Goal: Task Accomplishment & Management: Complete application form

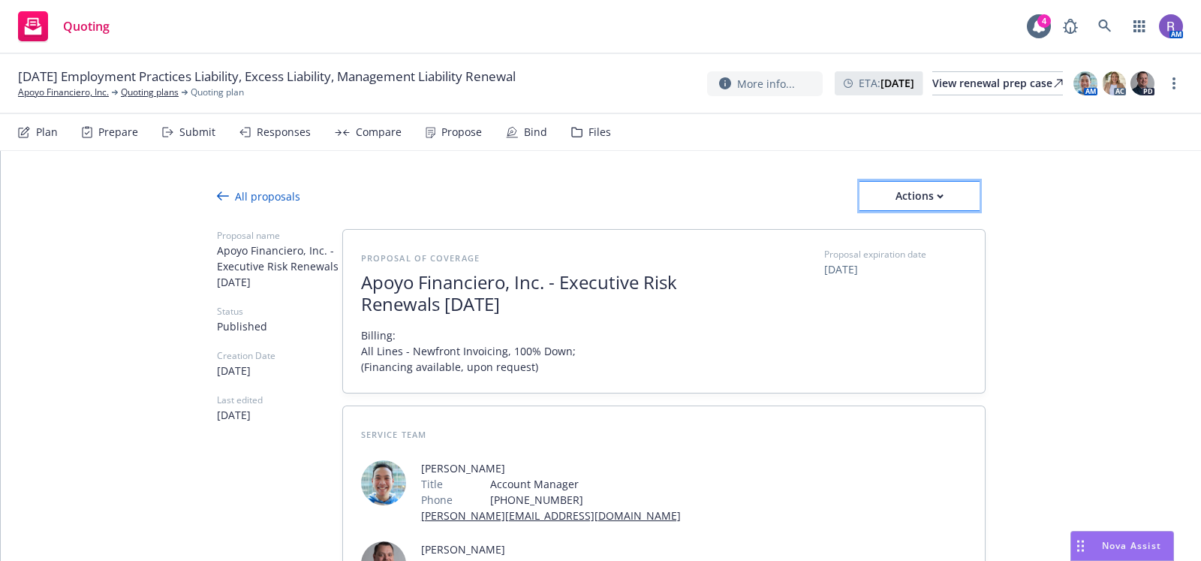
click at [939, 206] on div "Actions" at bounding box center [920, 196] width 120 height 29
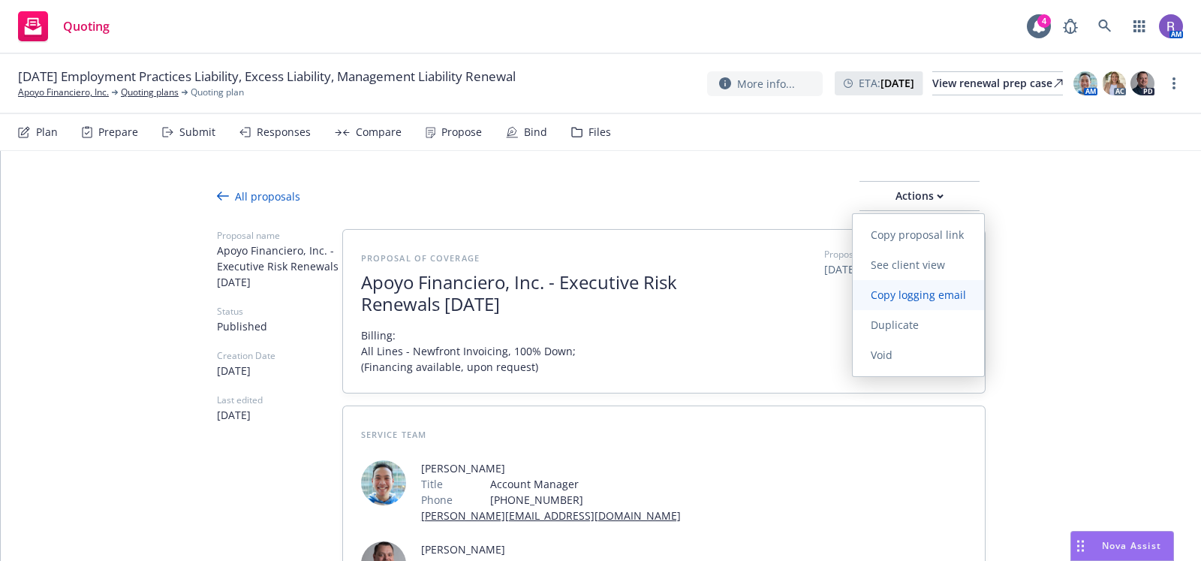
click at [894, 302] on span "Copy logging email" at bounding box center [918, 295] width 131 height 14
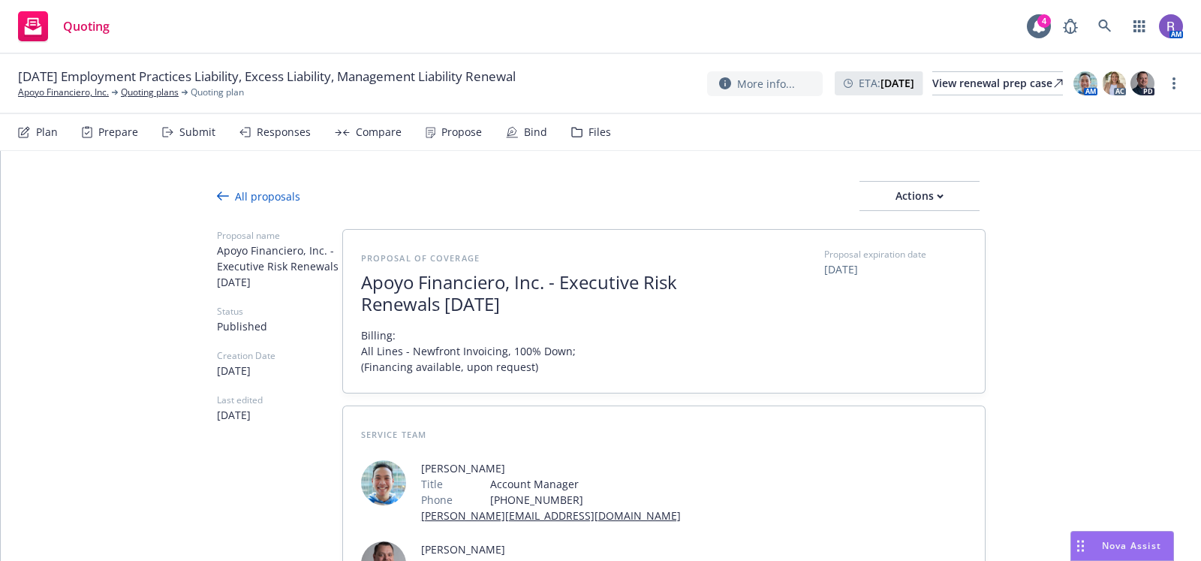
type textarea "x"
click at [1109, 27] on icon at bounding box center [1105, 27] width 14 height 14
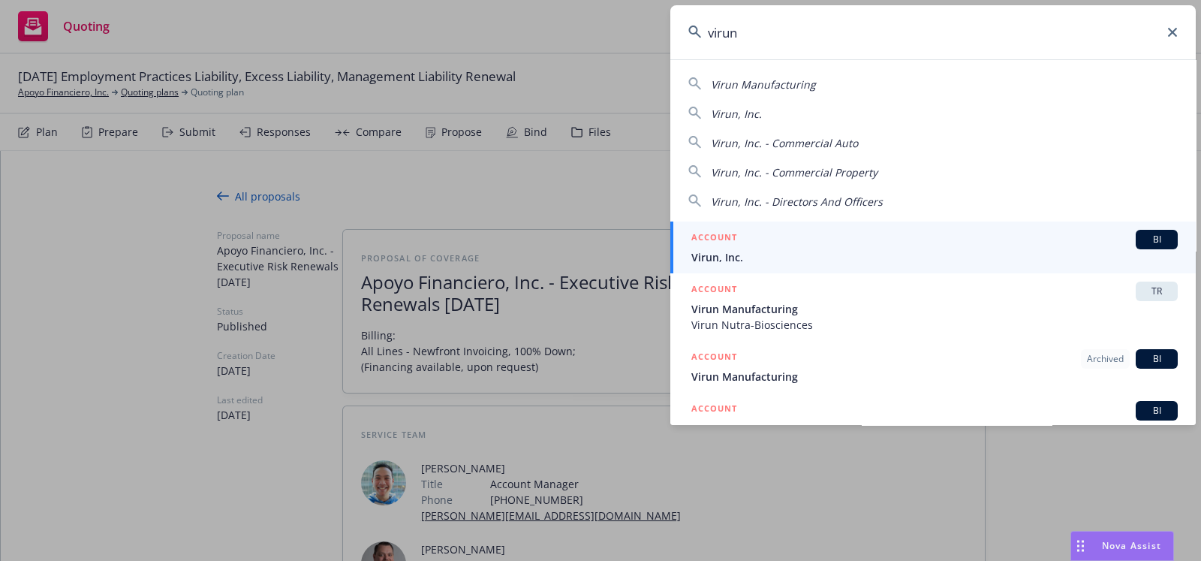
type input "virun"
click at [823, 254] on span "Virun, Inc." at bounding box center [935, 257] width 487 height 16
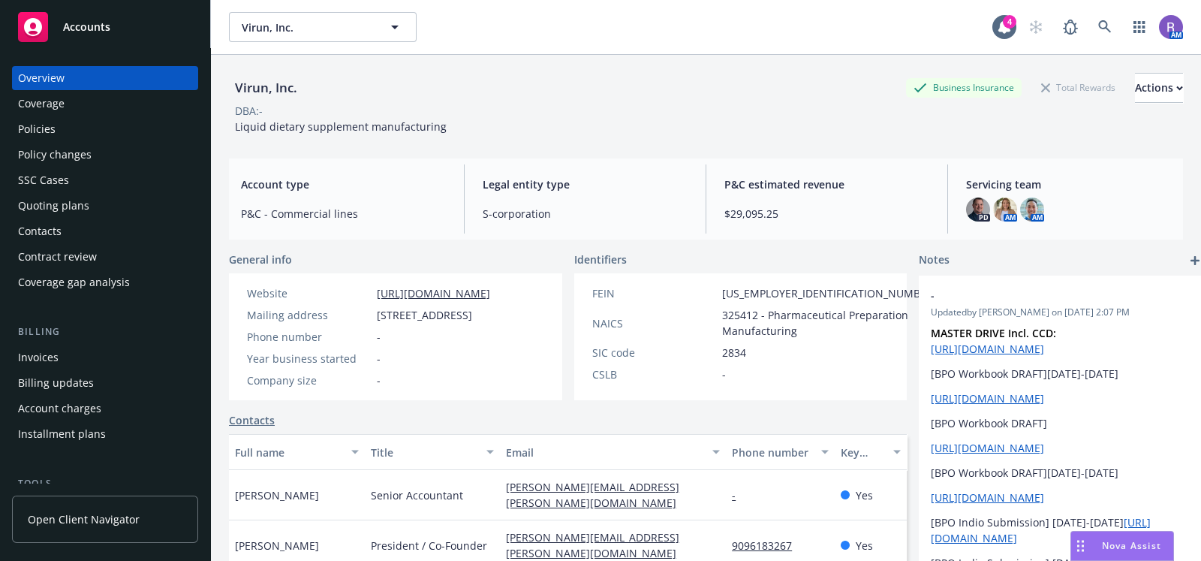
click at [56, 199] on div "Quoting plans" at bounding box center [53, 206] width 71 height 24
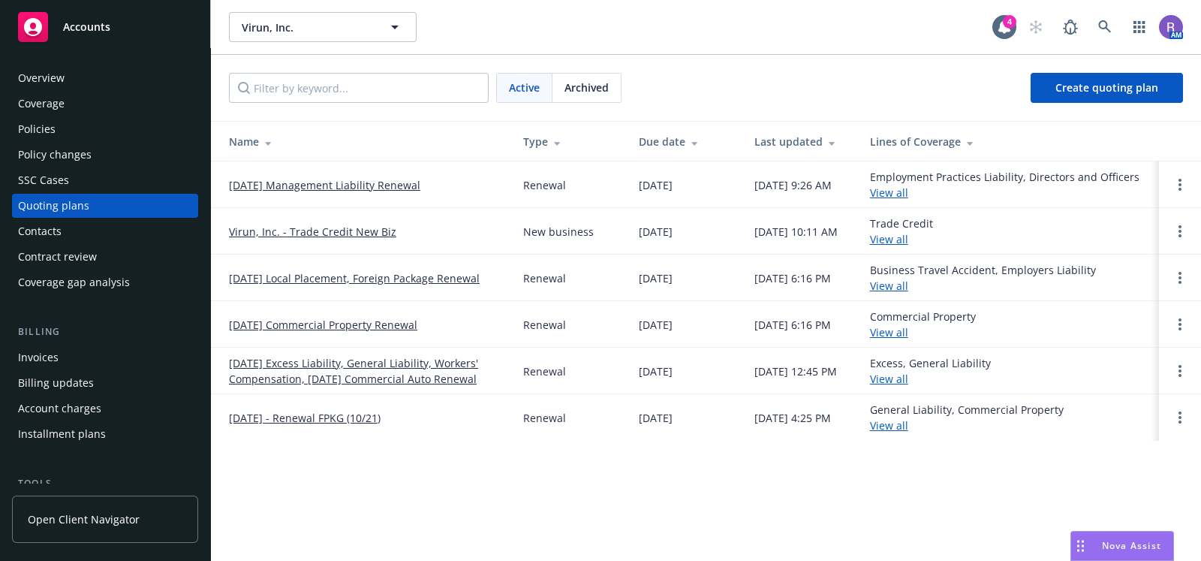
click at [293, 185] on link "[DATE] Management Liability Renewal" at bounding box center [324, 185] width 191 height 16
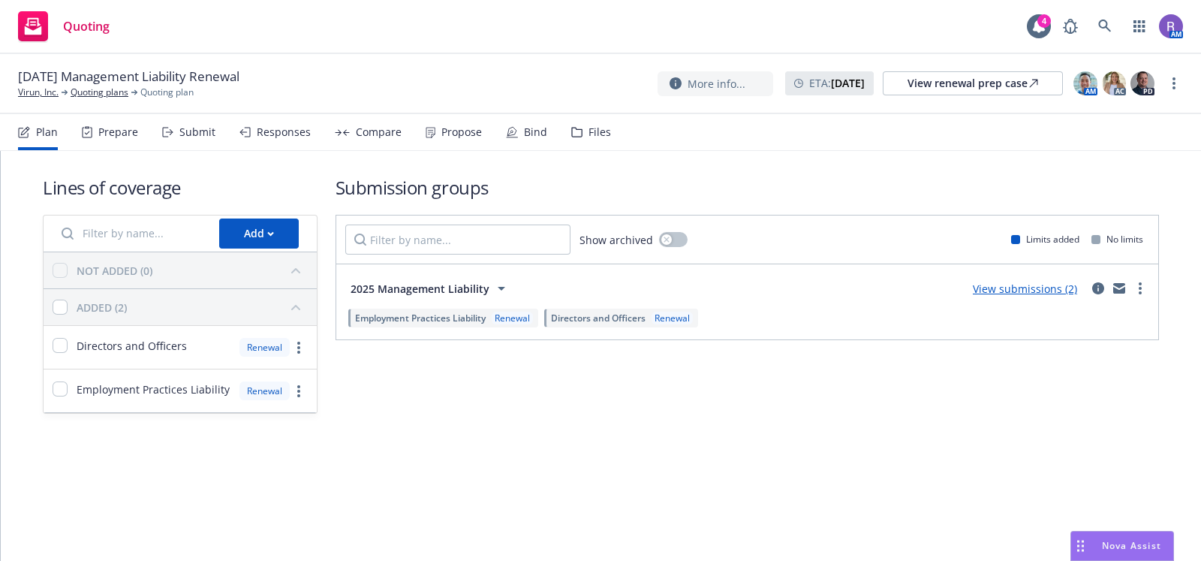
click at [601, 131] on div "Files" at bounding box center [600, 132] width 23 height 12
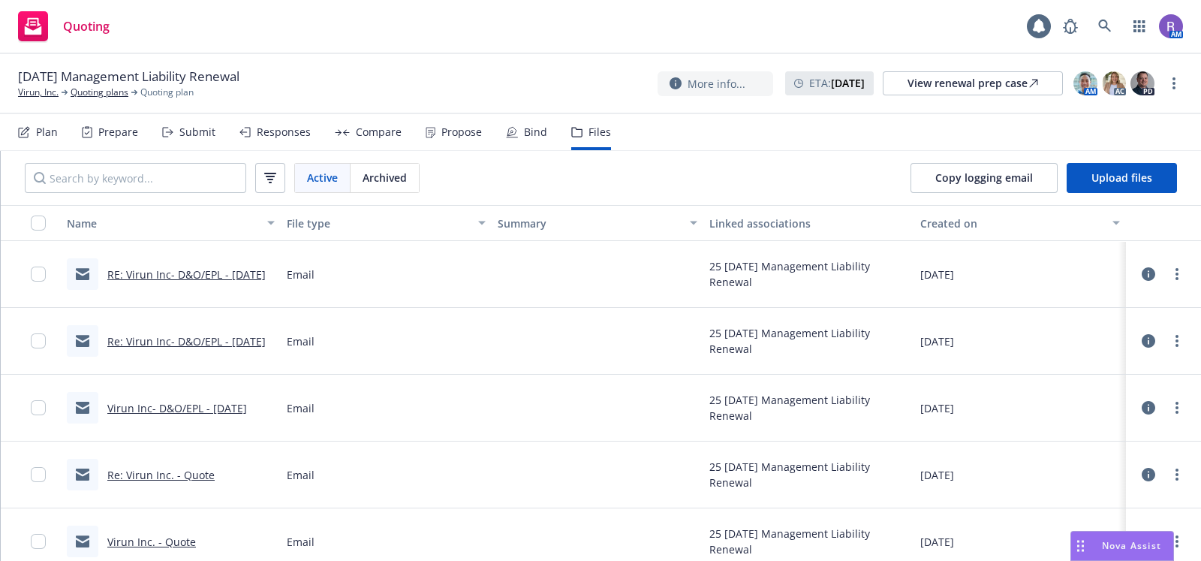
click at [526, 129] on div "Bind" at bounding box center [535, 132] width 23 height 12
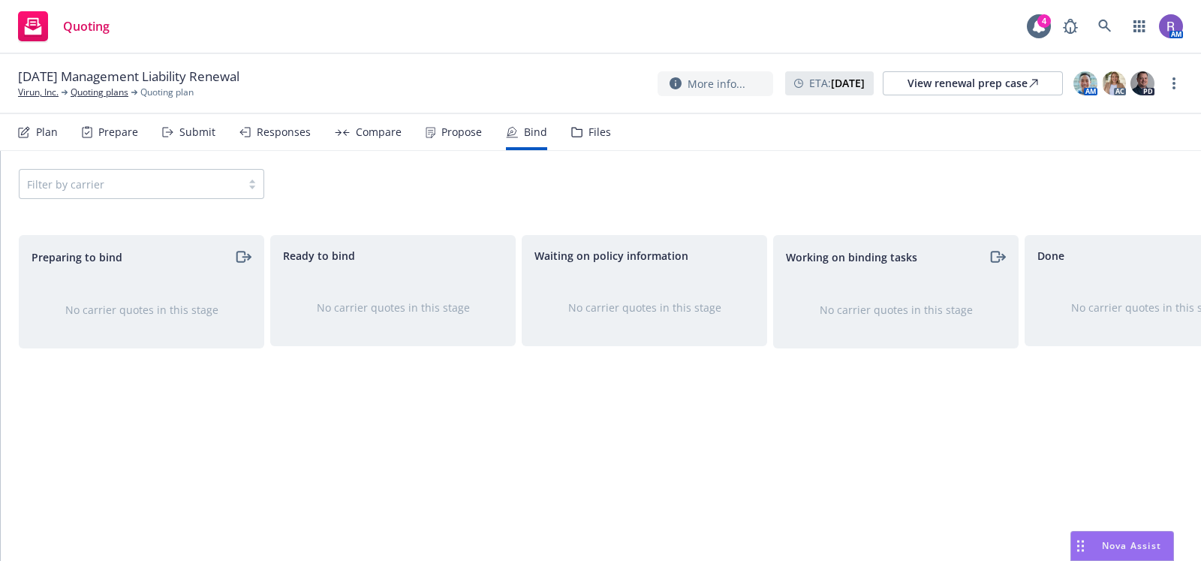
click at [607, 131] on nav "Plan Prepare Submit Responses Compare Propose Bind Files" at bounding box center [600, 132] width 1165 height 36
click at [604, 131] on nav "Plan Prepare Submit Responses Compare Propose Bind Files" at bounding box center [600, 132] width 1165 height 36
click at [589, 131] on div "Files" at bounding box center [600, 132] width 23 height 12
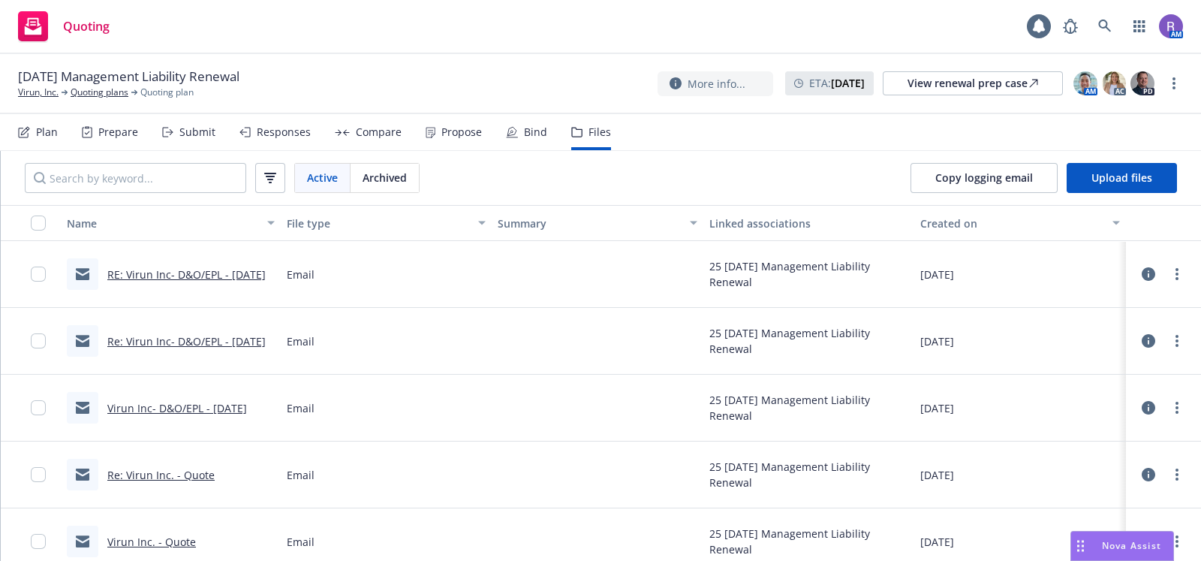
click at [429, 131] on icon at bounding box center [431, 132] width 10 height 11
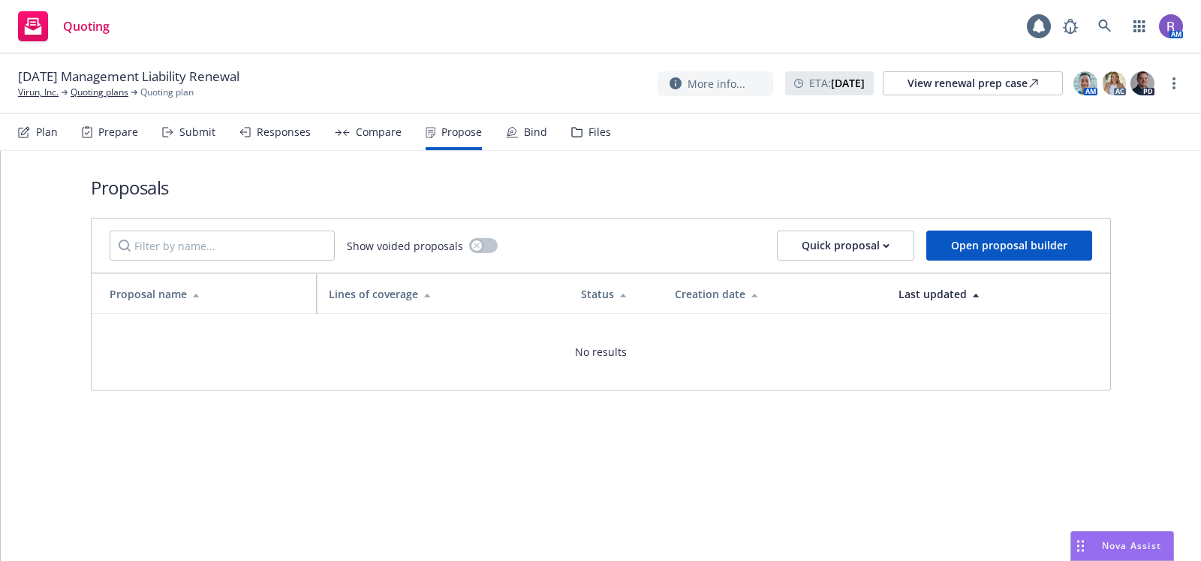
click at [359, 134] on div "Compare" at bounding box center [379, 132] width 46 height 12
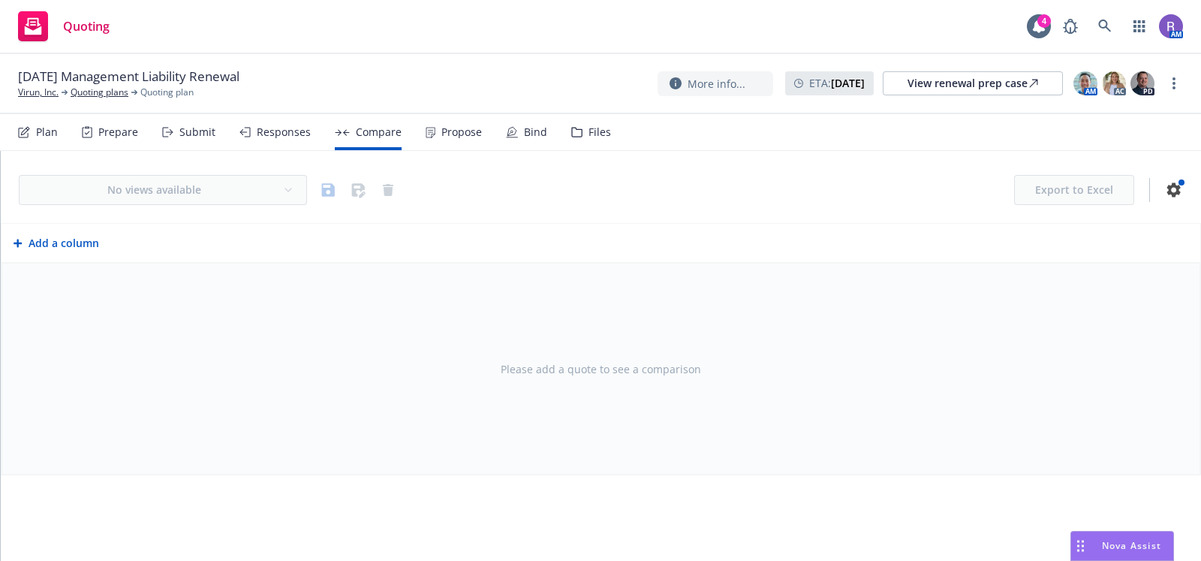
click at [201, 134] on div "Submit" at bounding box center [197, 132] width 36 height 12
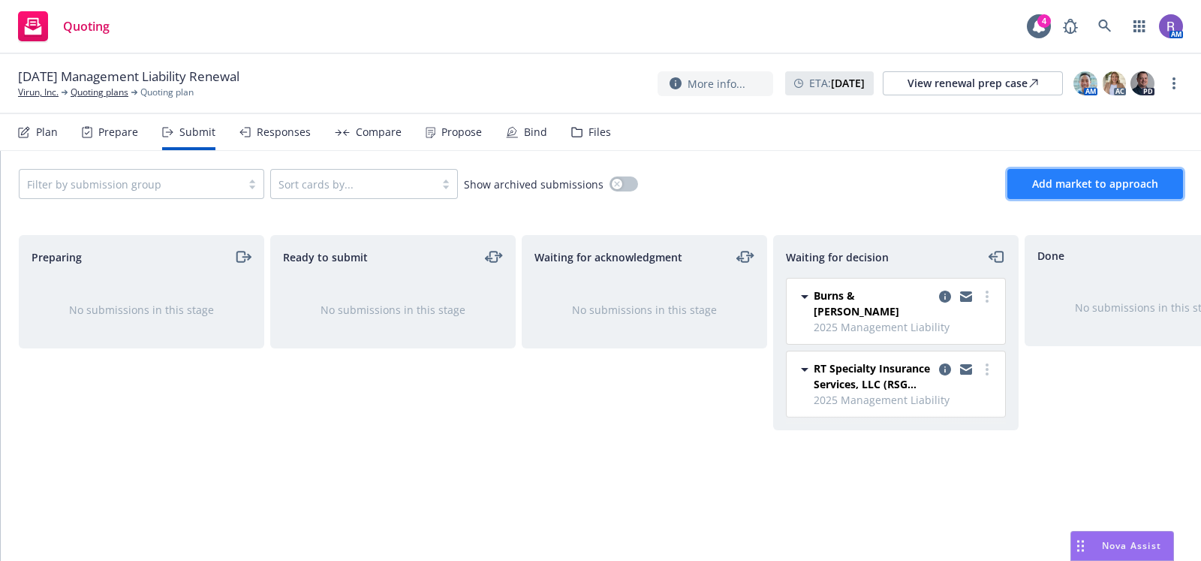
click at [1083, 179] on span "Add market to approach" at bounding box center [1095, 183] width 126 height 14
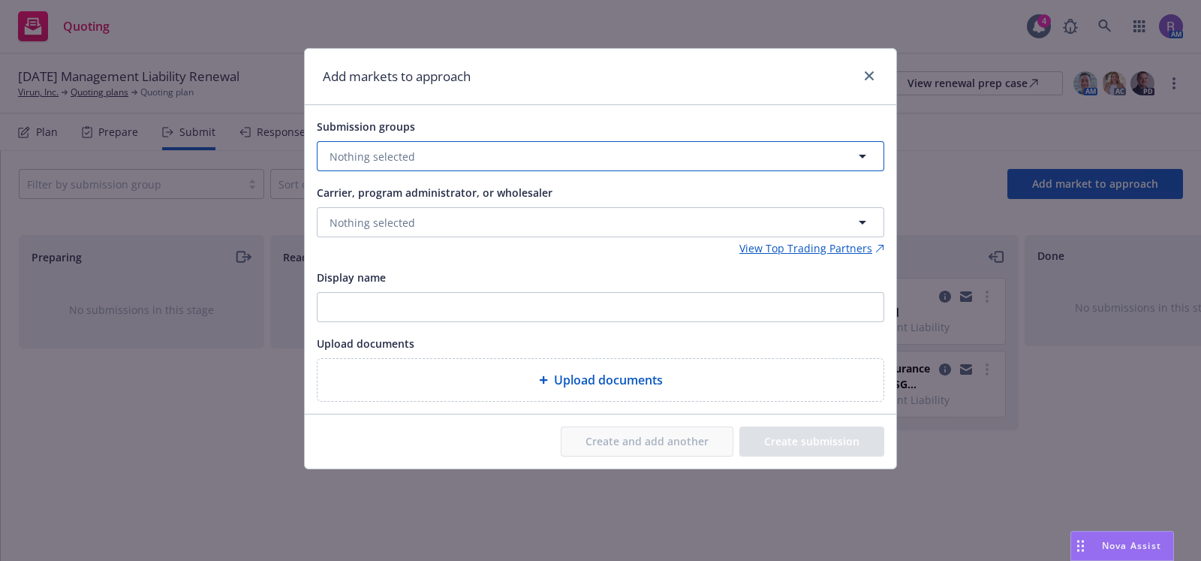
click at [714, 155] on button "Nothing selected" at bounding box center [601, 156] width 568 height 30
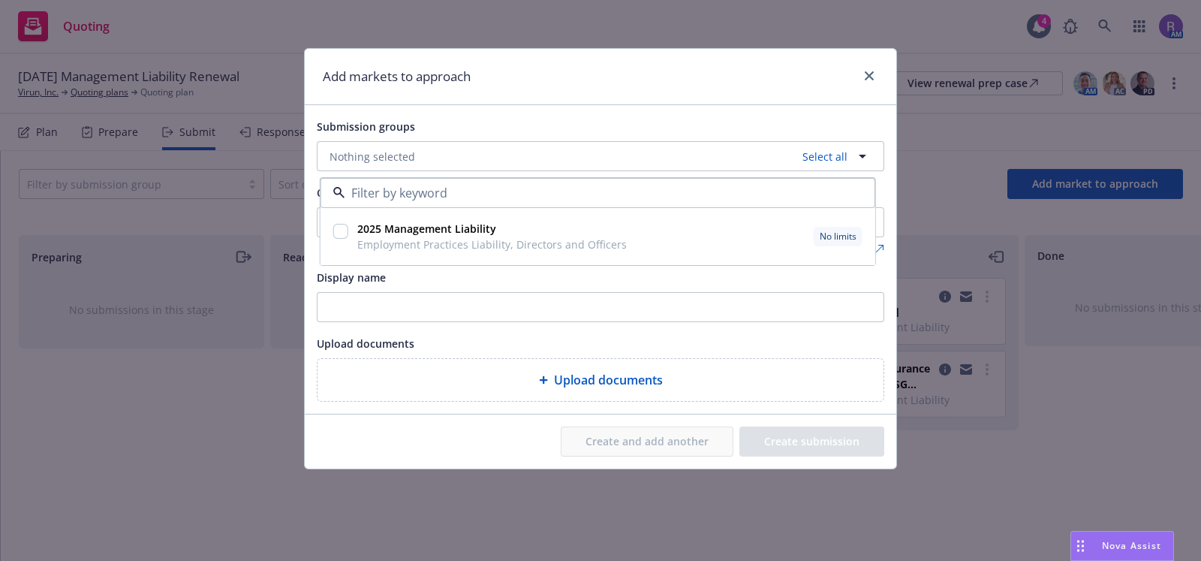
click at [461, 238] on span "Employment Practices Liability, Directors and Officers" at bounding box center [492, 245] width 270 height 16
checkbox input "true"
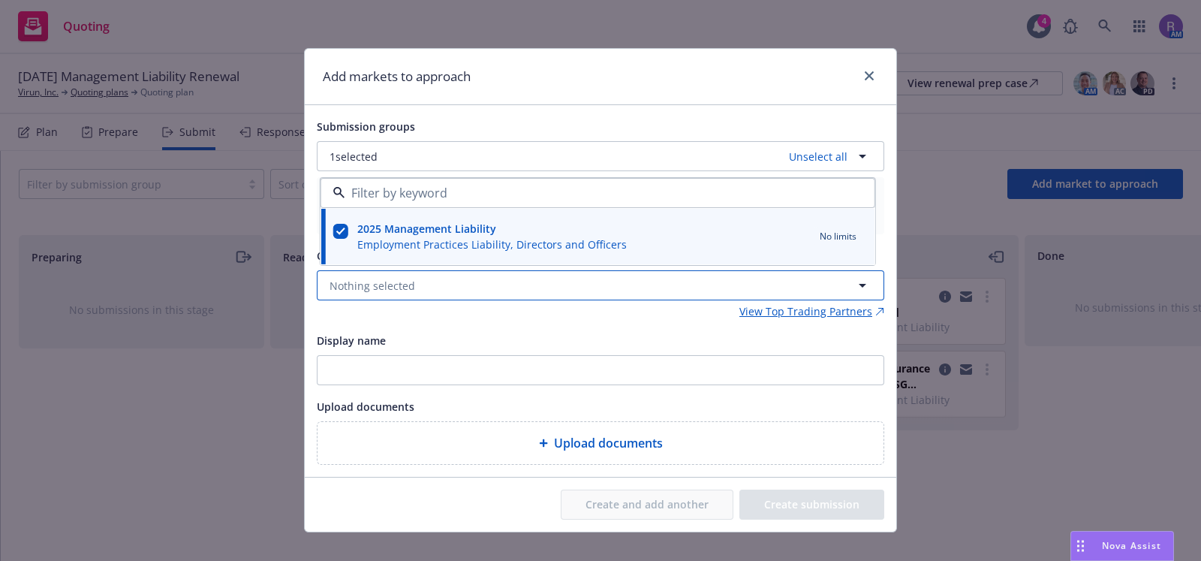
click at [454, 292] on button "Nothing selected" at bounding box center [601, 285] width 568 height 30
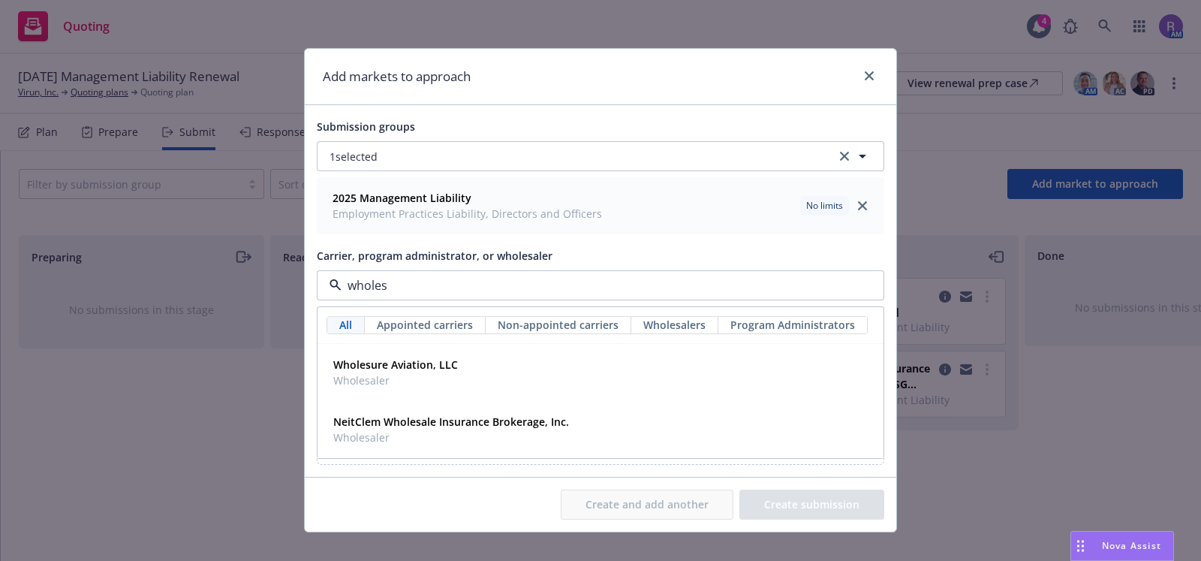
type input "wholesu"
click at [406, 381] on span "Wholesaler" at bounding box center [395, 380] width 125 height 16
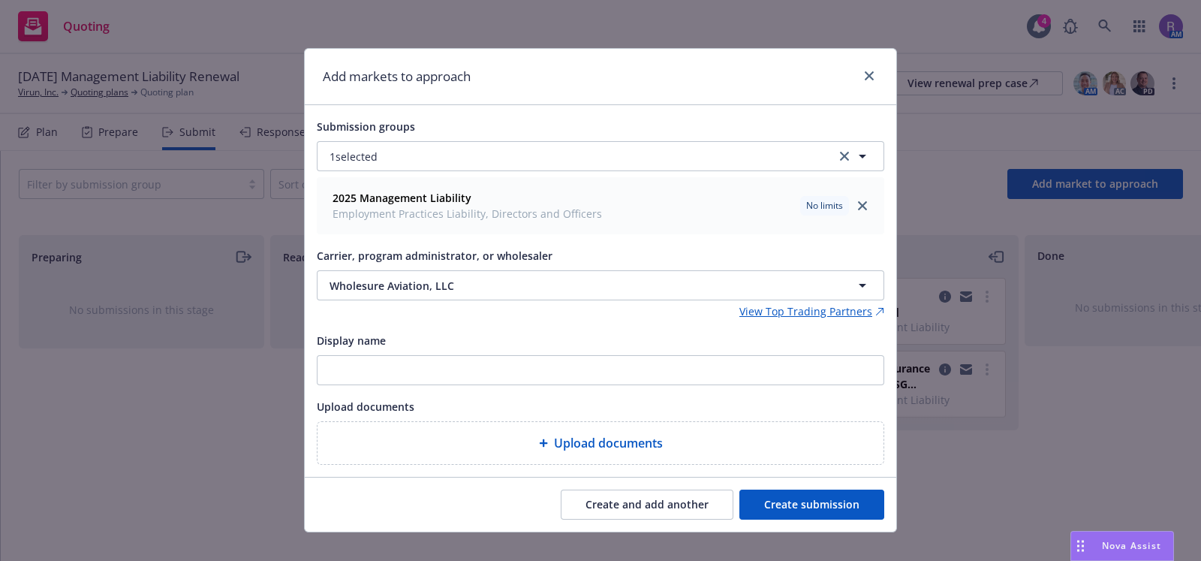
click at [820, 516] on button "Create submission" at bounding box center [812, 505] width 145 height 30
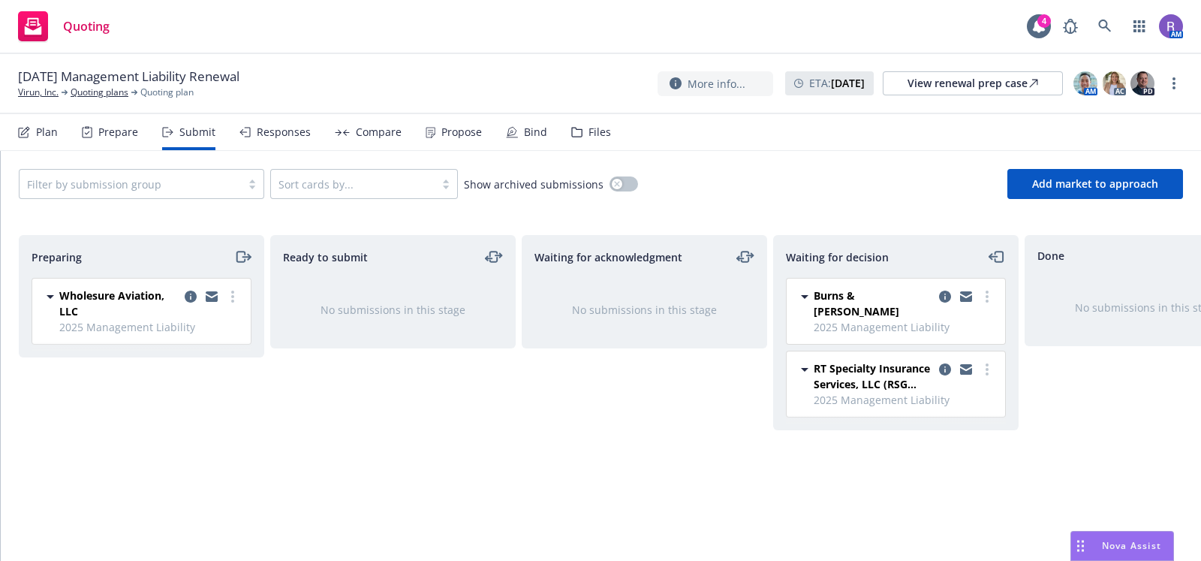
click at [988, 266] on div "Waiting for decision" at bounding box center [896, 257] width 244 height 42
click at [993, 257] on icon "moveLeft" at bounding box center [997, 257] width 17 height 18
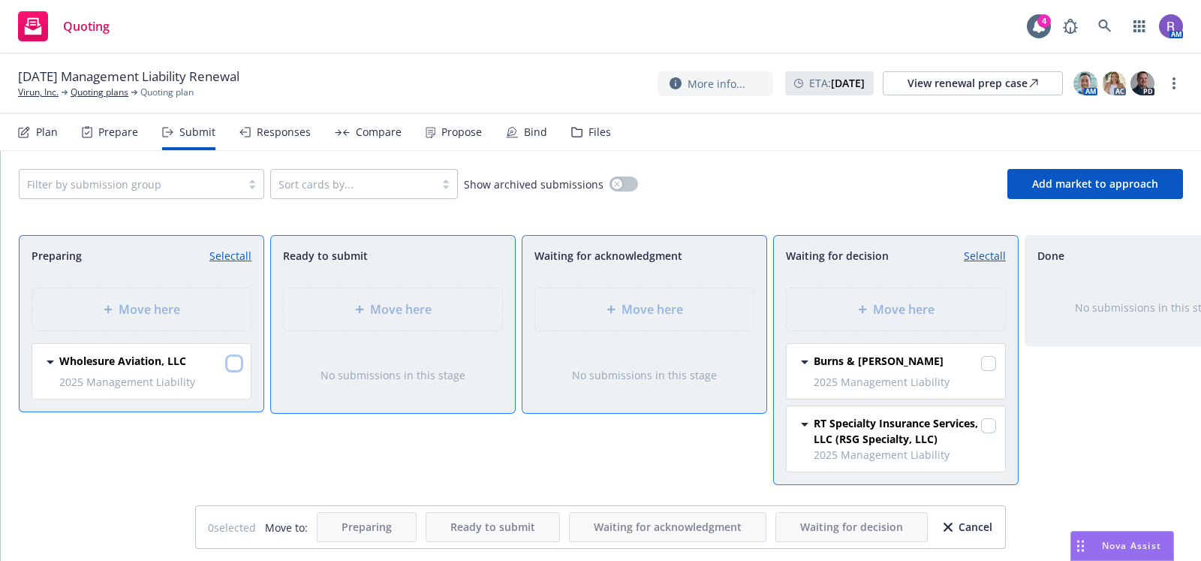
click at [234, 358] on input "checkbox" at bounding box center [234, 363] width 15 height 15
checkbox input "true"
click at [923, 301] on span "Move here" at bounding box center [904, 309] width 62 height 18
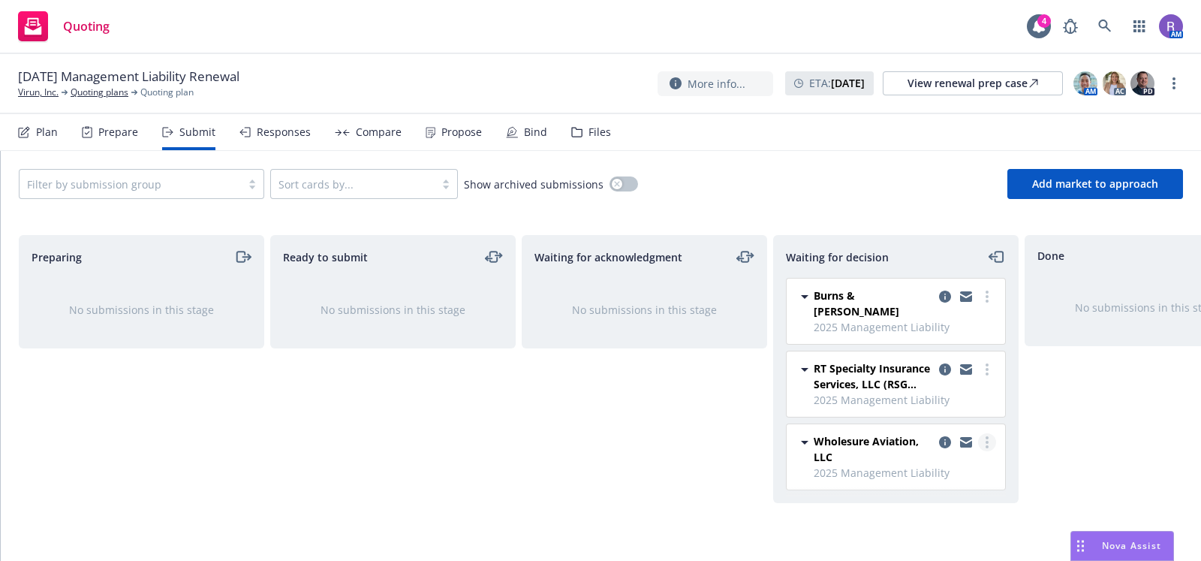
click at [984, 433] on link "more" at bounding box center [987, 442] width 18 height 18
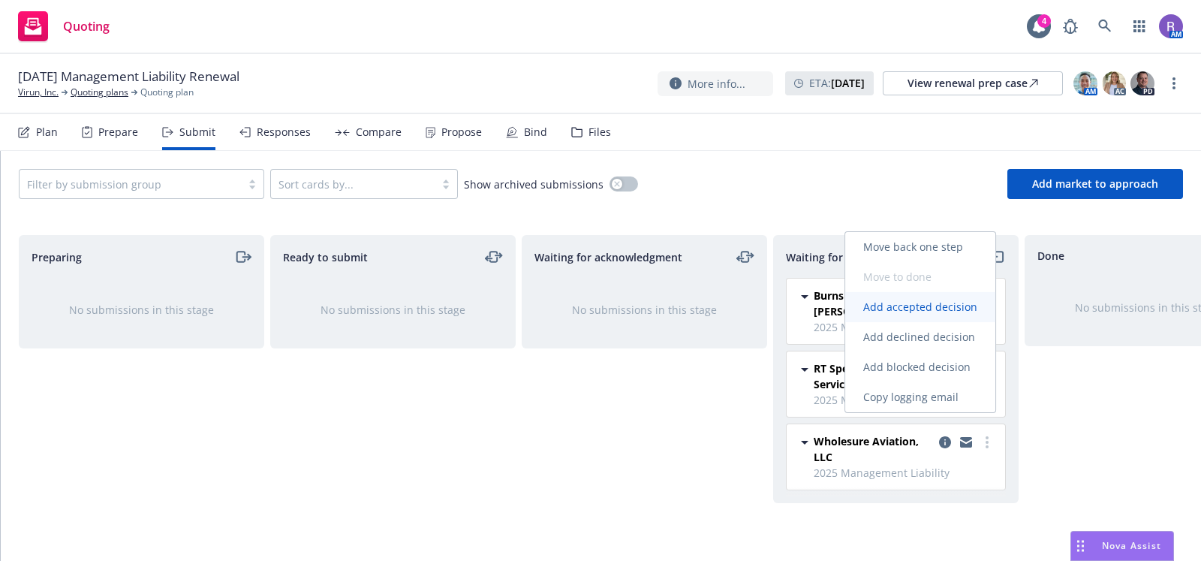
click at [931, 306] on span "Add accepted decision" at bounding box center [920, 307] width 150 height 14
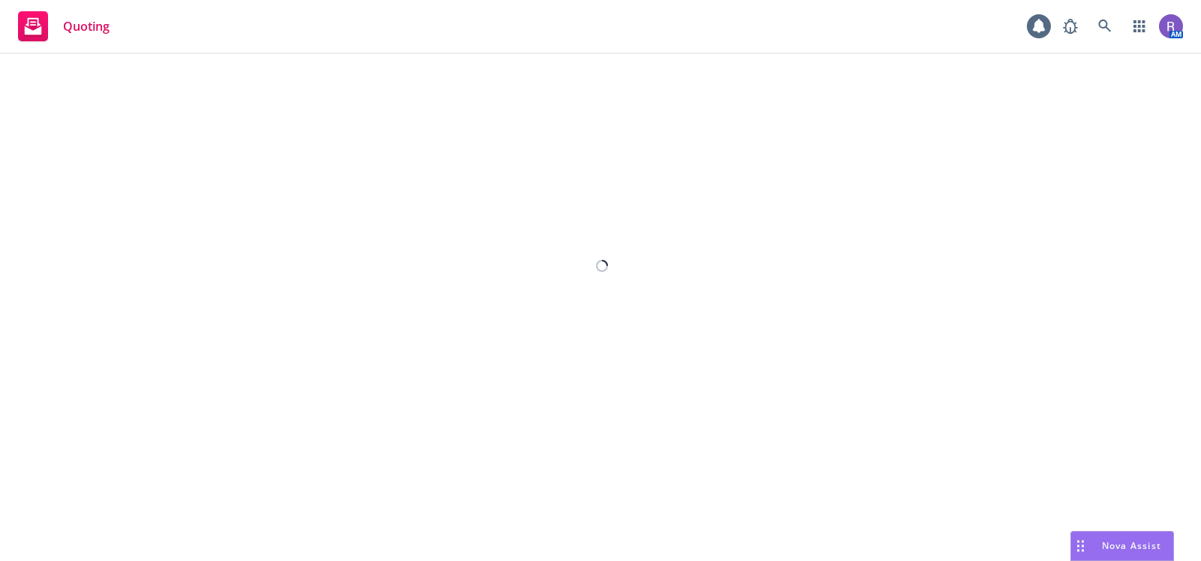
select select "12"
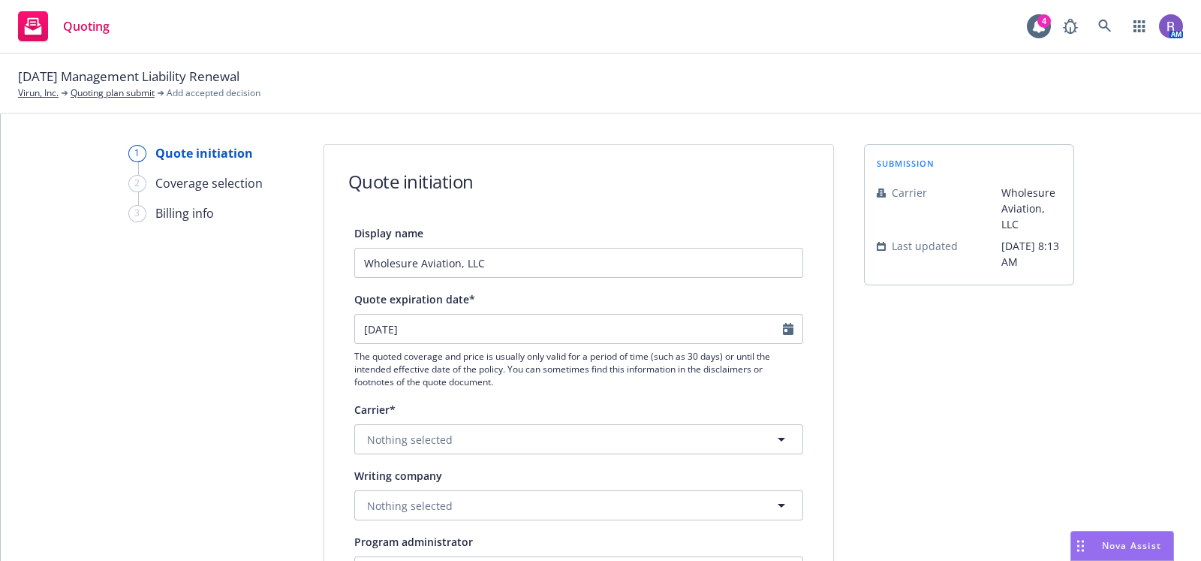
scroll to position [89, 0]
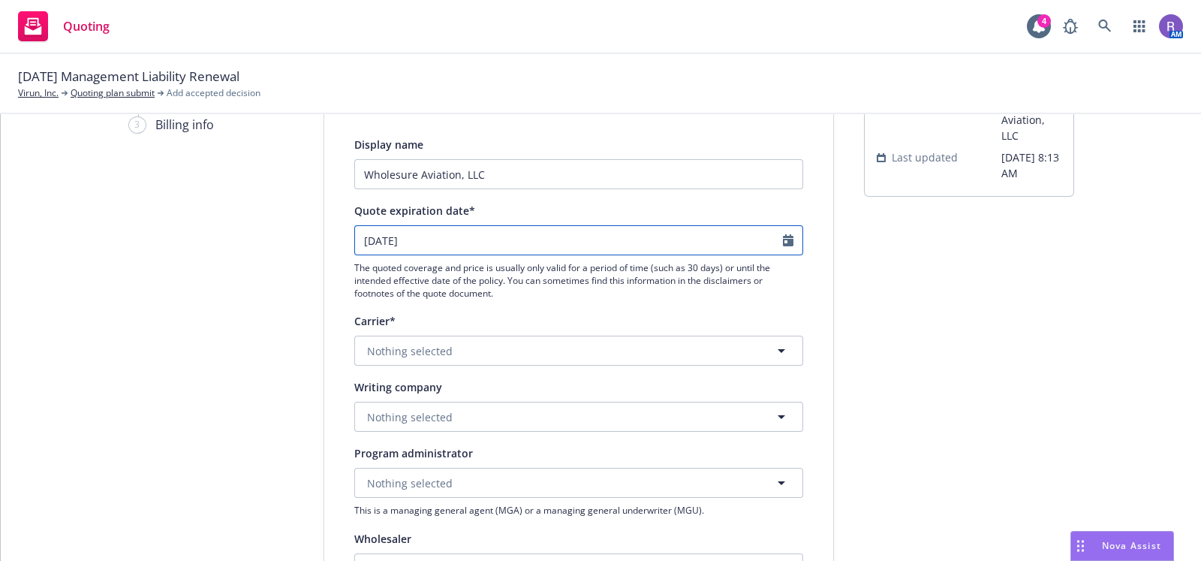
click at [463, 244] on input "09/13/2025" at bounding box center [569, 240] width 428 height 29
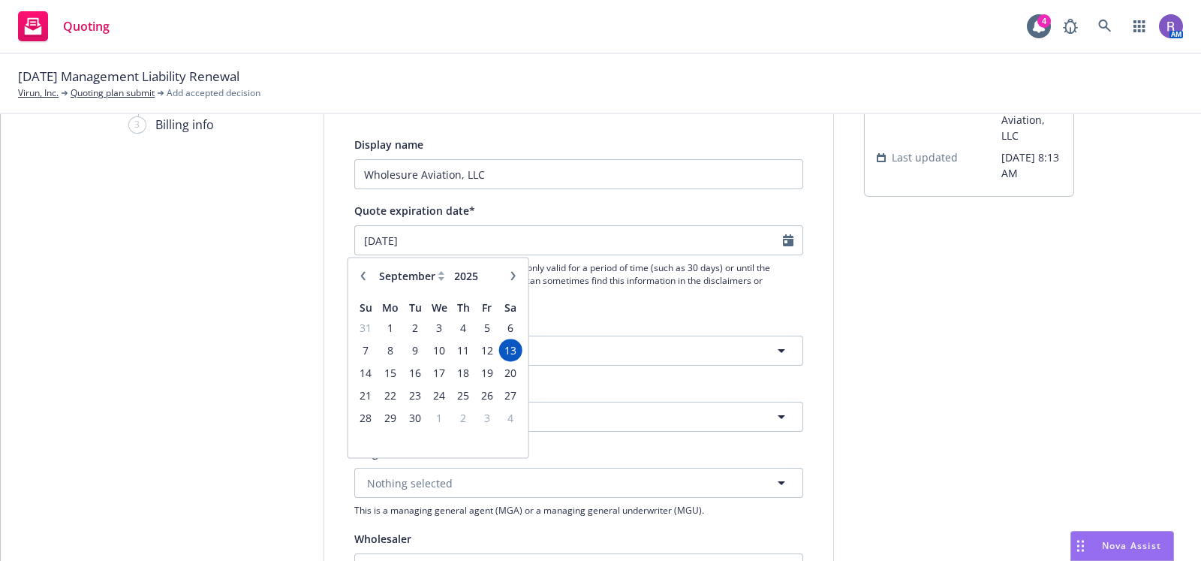
click at [366, 272] on icon "button" at bounding box center [363, 275] width 9 height 9
select select "8"
click at [520, 371] on span "16" at bounding box center [510, 372] width 20 height 19
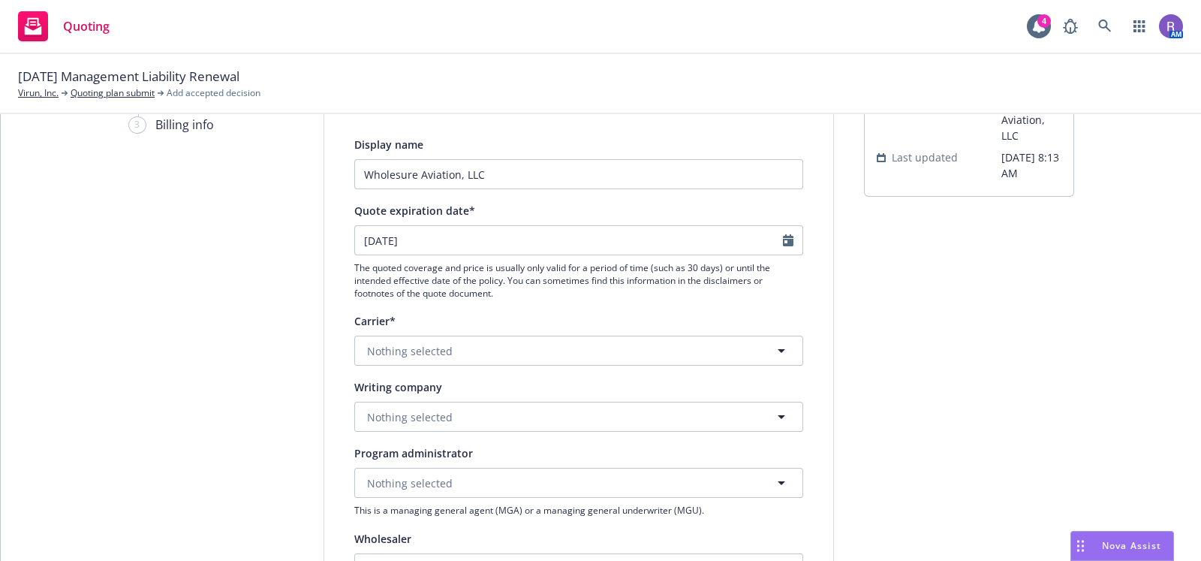
type input "08/16/2025"
click at [482, 349] on button "Nothing selected" at bounding box center [578, 351] width 449 height 30
type input "falcon"
click at [164, 461] on div "1 Quote initiation 2 Coverage selection 3 Billing info" at bounding box center [210, 559] width 165 height 1007
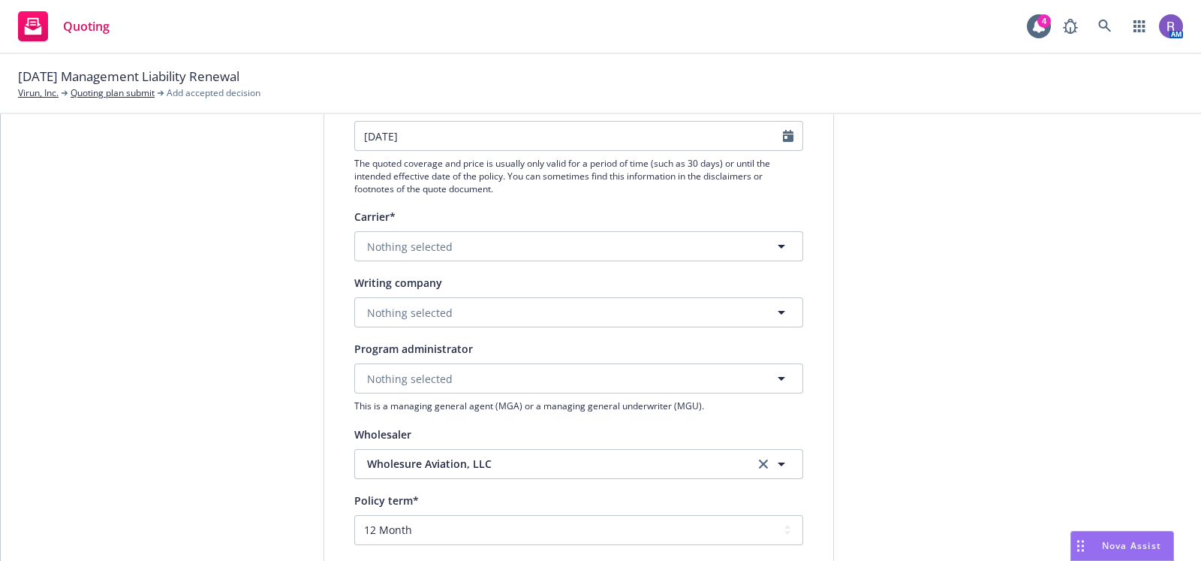
scroll to position [194, 0]
click at [461, 312] on button "Nothing selected" at bounding box center [578, 312] width 449 height 30
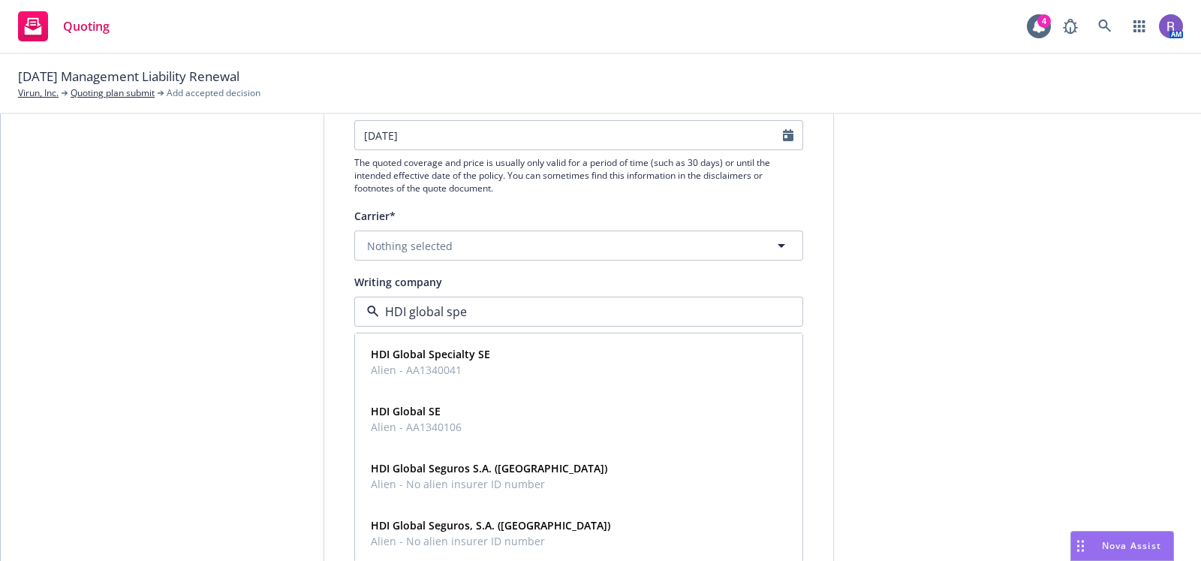
type input "HDI global spec"
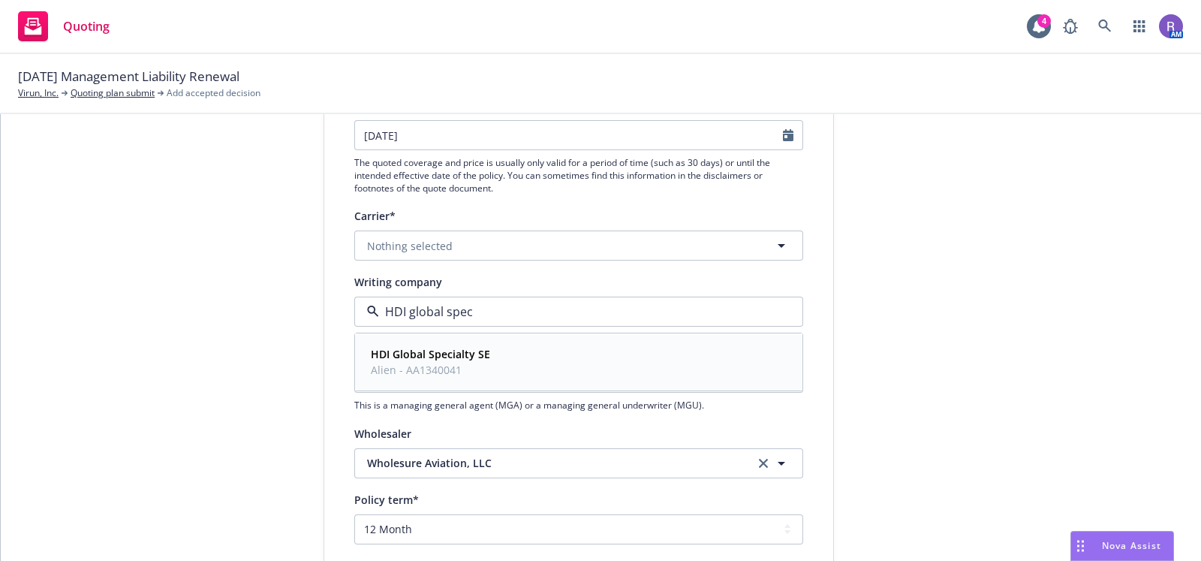
click at [487, 355] on div "HDI Global Specialty SE Alien - AA1340041" at bounding box center [579, 362] width 428 height 38
click at [259, 356] on div "1 Quote initiation 2 Coverage selection 3 Billing info" at bounding box center [210, 453] width 165 height 1007
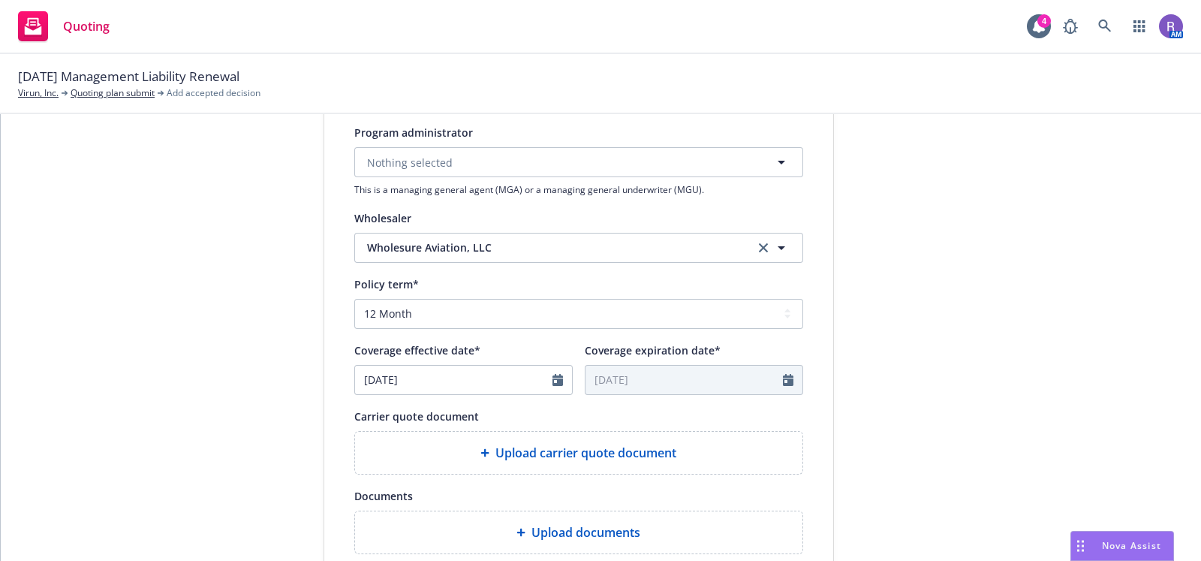
scroll to position [595, 0]
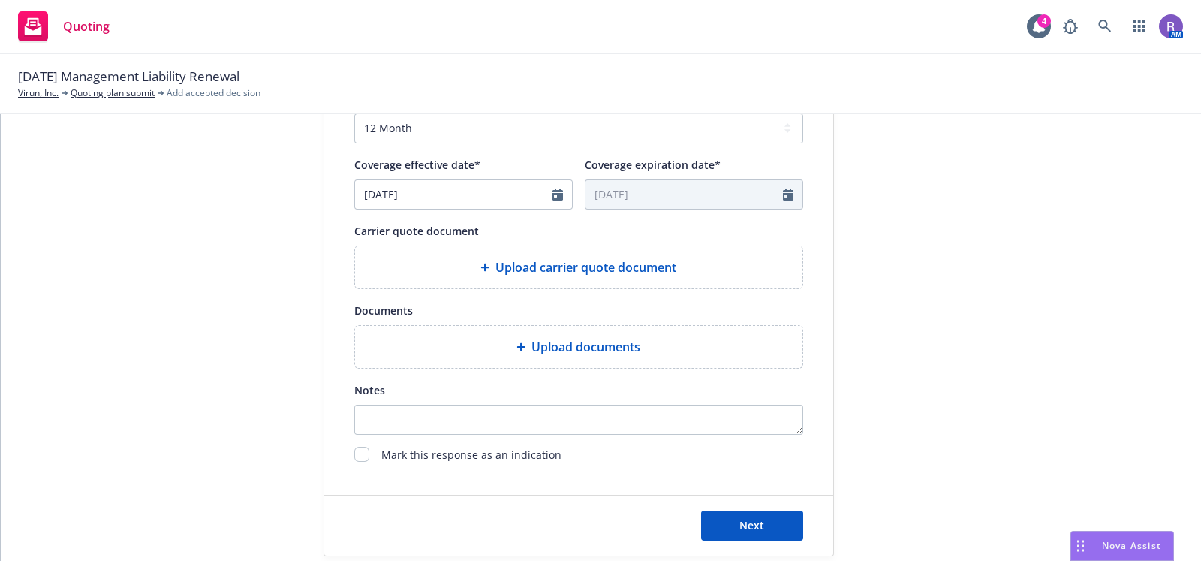
click at [601, 272] on span "Upload carrier quote document" at bounding box center [586, 267] width 181 height 18
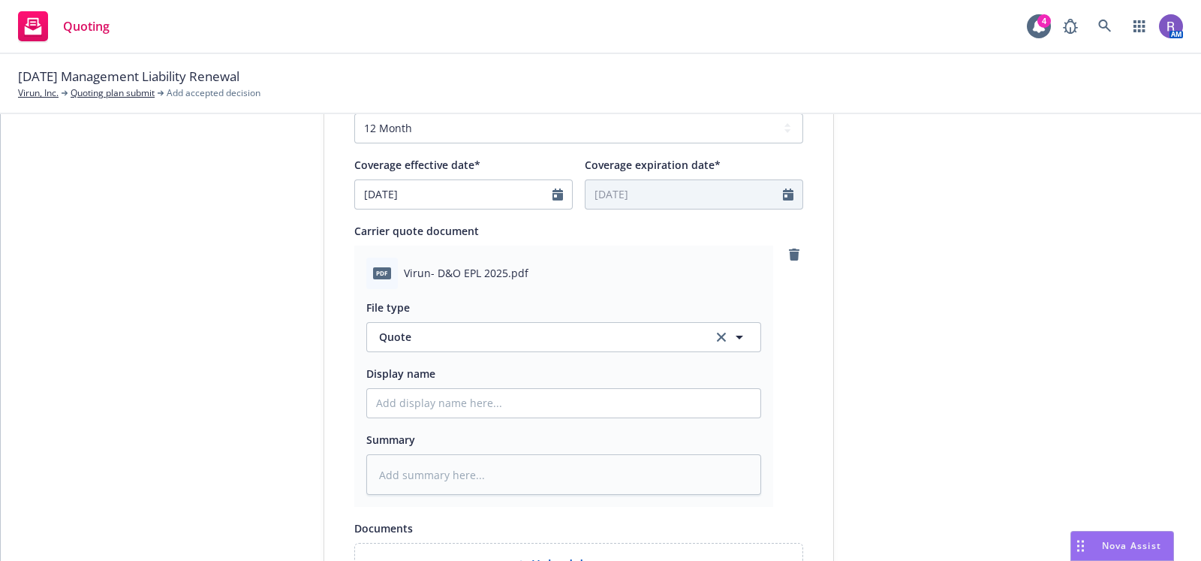
scroll to position [836, 0]
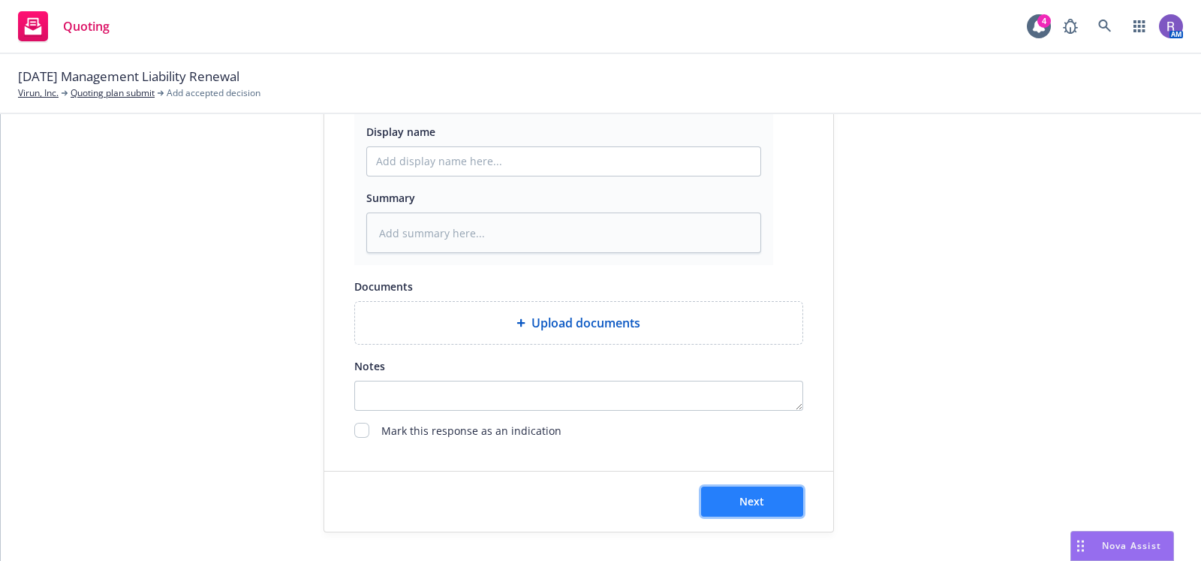
click at [732, 495] on button "Next" at bounding box center [752, 502] width 102 height 30
type textarea "x"
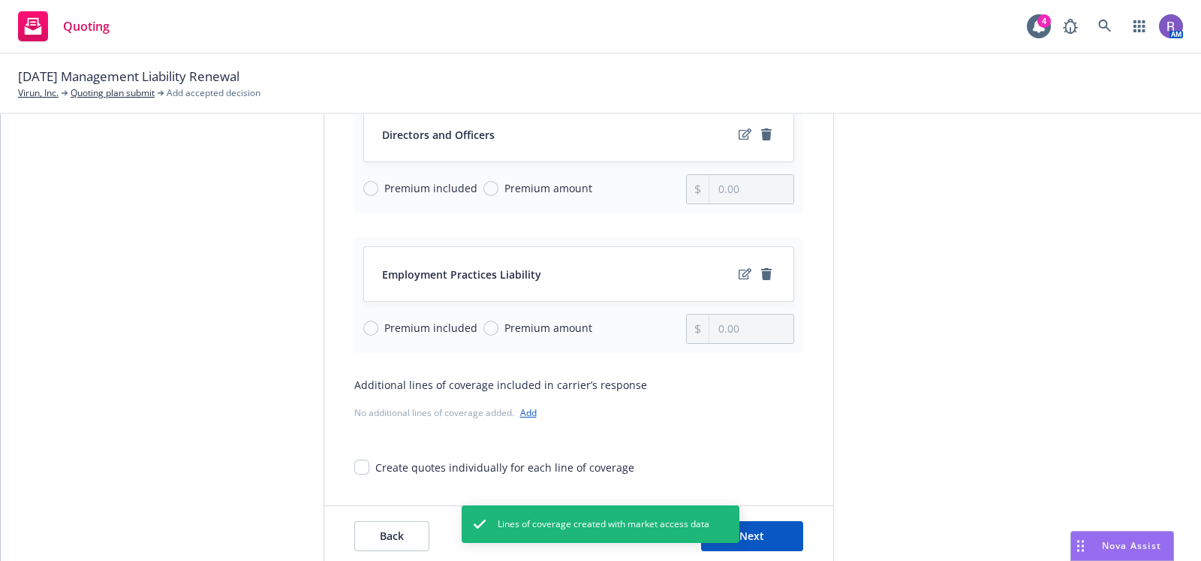
scroll to position [255, 0]
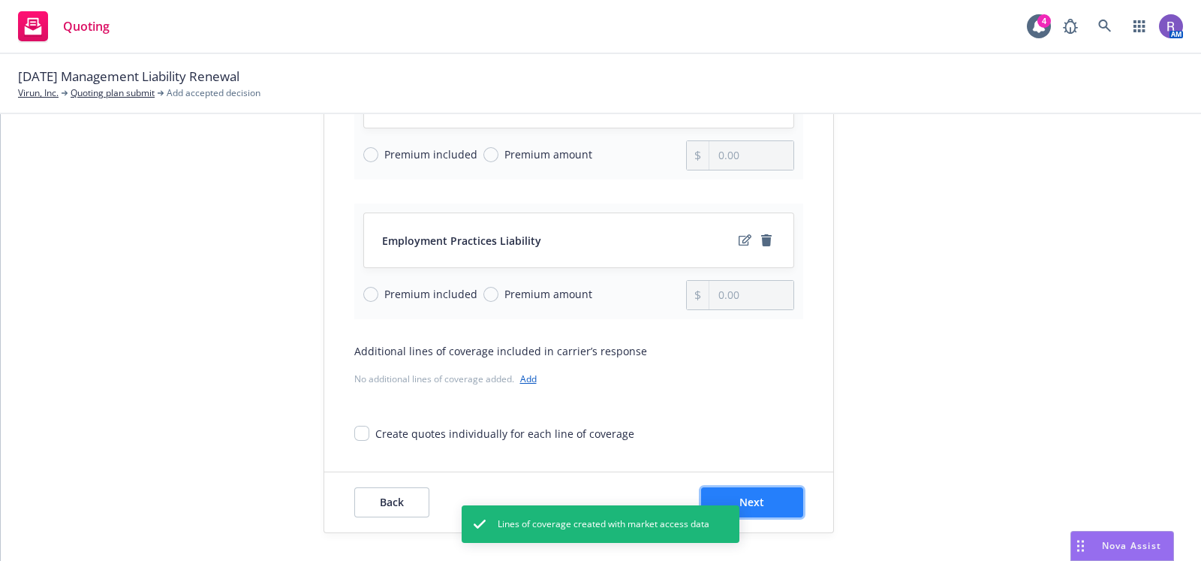
click at [745, 492] on button "Next" at bounding box center [752, 502] width 102 height 30
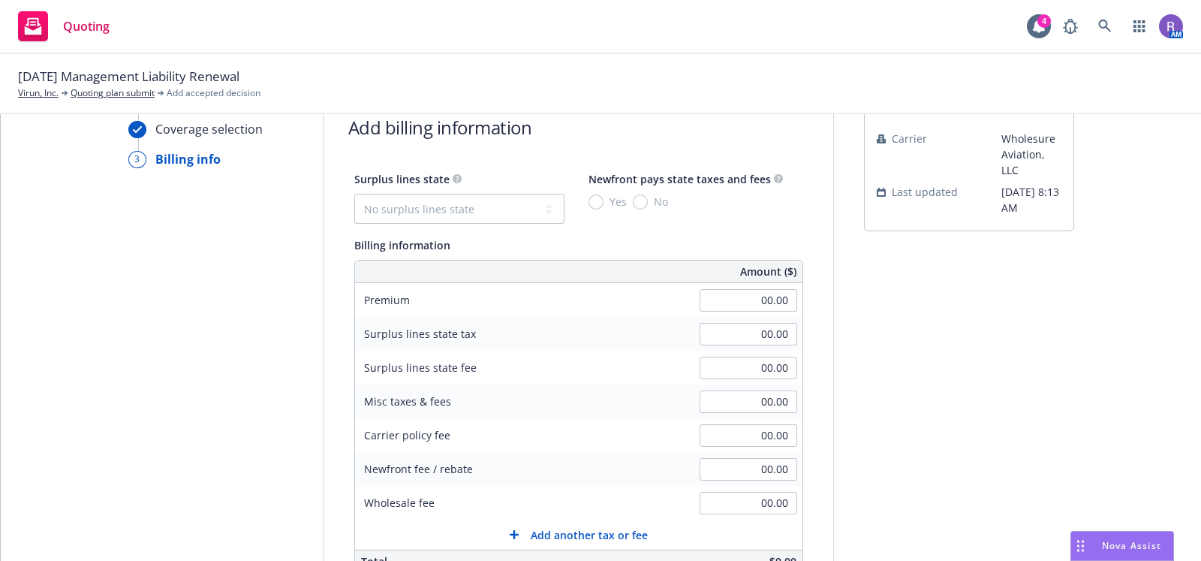
scroll to position [98, 0]
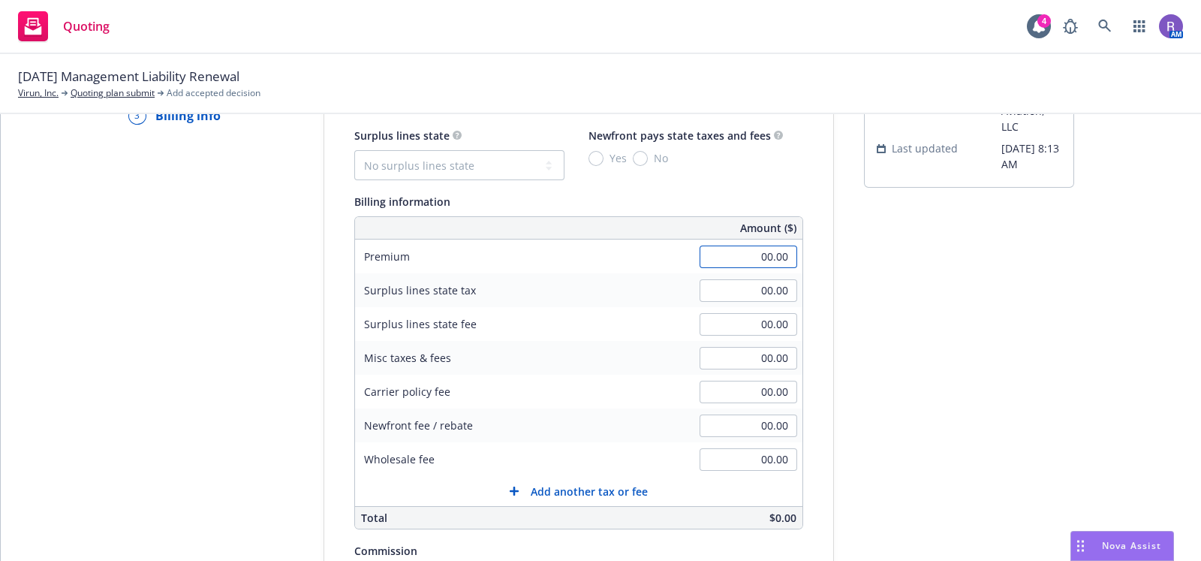
click at [751, 255] on input "00.00" at bounding box center [749, 257] width 98 height 23
type input "25,879.00"
click at [469, 152] on select "No surplus lines state Alaska Alabama Arkansas Arizona California Colorado Conn…" at bounding box center [459, 165] width 210 height 30
select select "CA"
click at [354, 150] on select "No surplus lines state Alaska Alabama Arkansas Arizona California Colorado Conn…" at bounding box center [459, 165] width 210 height 30
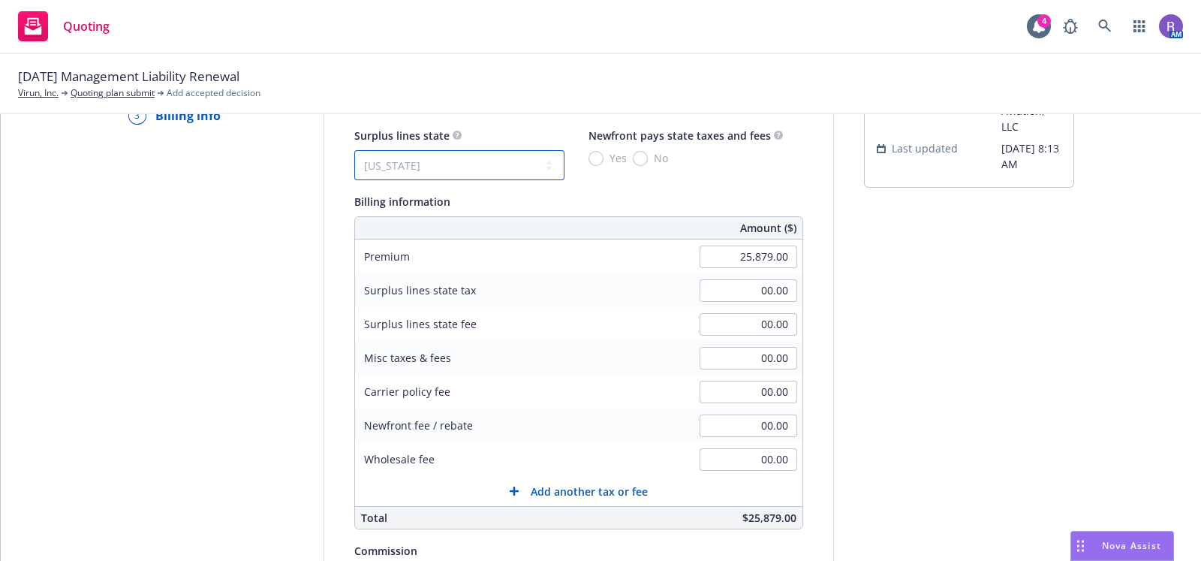
type input "776.37"
type input "46.58"
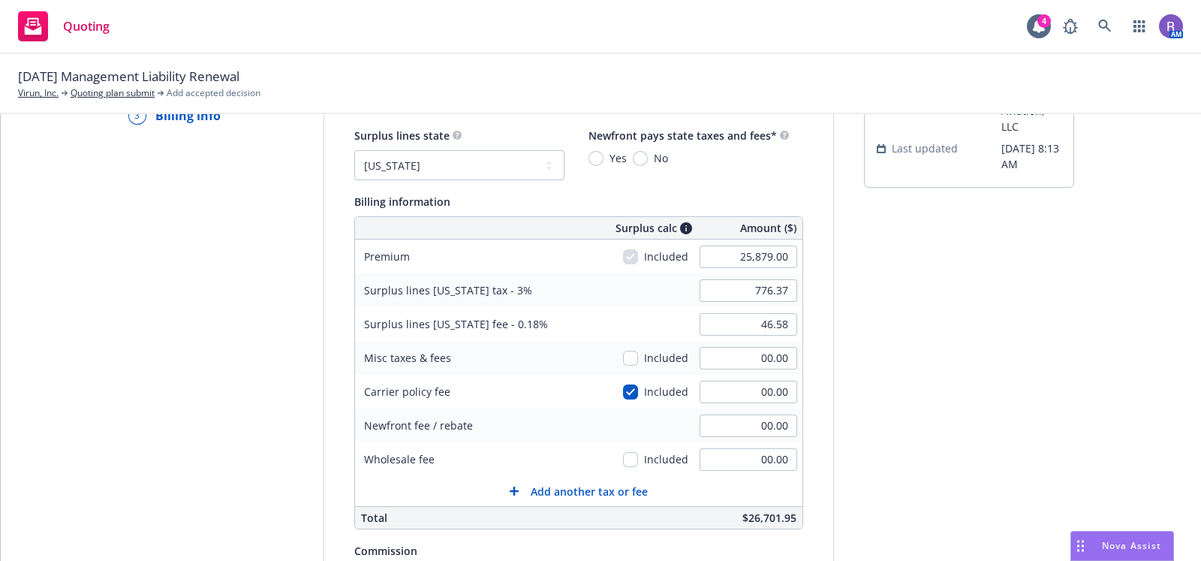
click at [255, 318] on div "Quote initiation Coverage selection 3 Billing info" at bounding box center [210, 431] width 165 height 768
click at [752, 456] on input "00.00" at bounding box center [749, 459] width 98 height 23
click at [745, 417] on input "00.00" at bounding box center [749, 425] width 98 height 23
type input "1,294.00"
click at [890, 399] on div "submission Carrier Wholesure Aviation, LLC Last updated 8/14, 8:13 AM" at bounding box center [969, 431] width 210 height 768
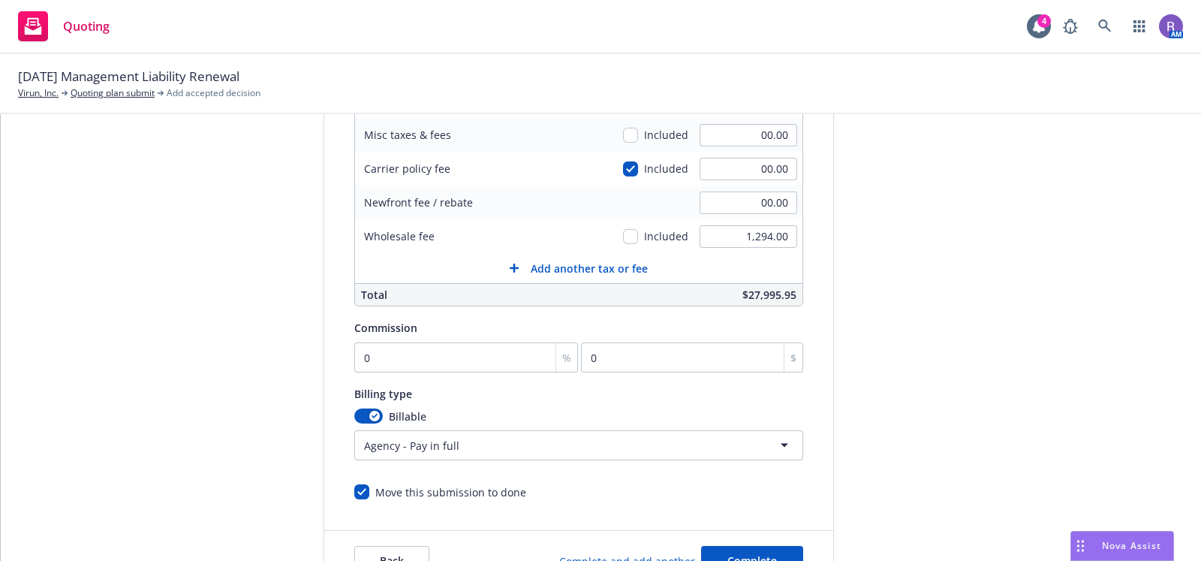
scroll to position [324, 0]
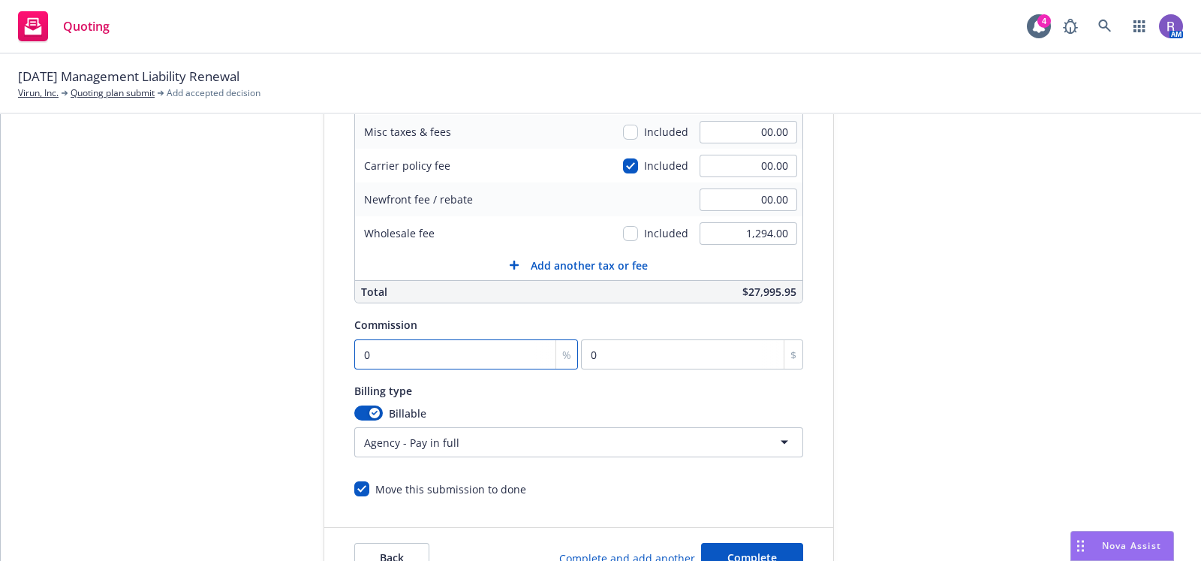
click at [420, 360] on input "0" at bounding box center [466, 354] width 225 height 30
type input "1"
type input "258.79"
type input "15"
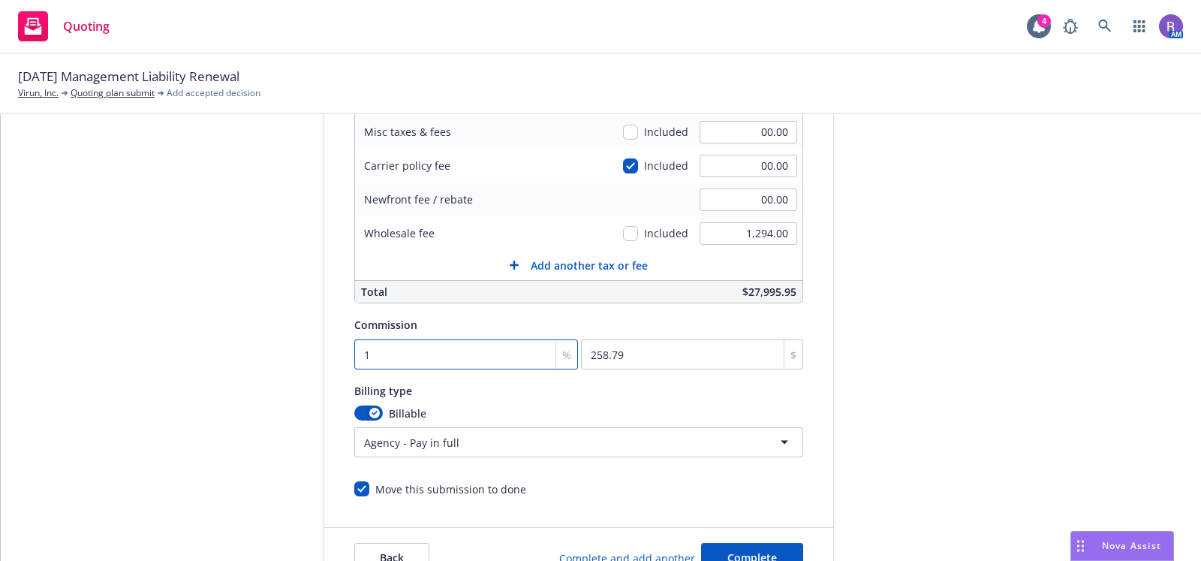
type input "3881.85"
type input "15"
click at [225, 387] on div "Quote initiation Coverage selection 3 Billing info" at bounding box center [210, 205] width 165 height 768
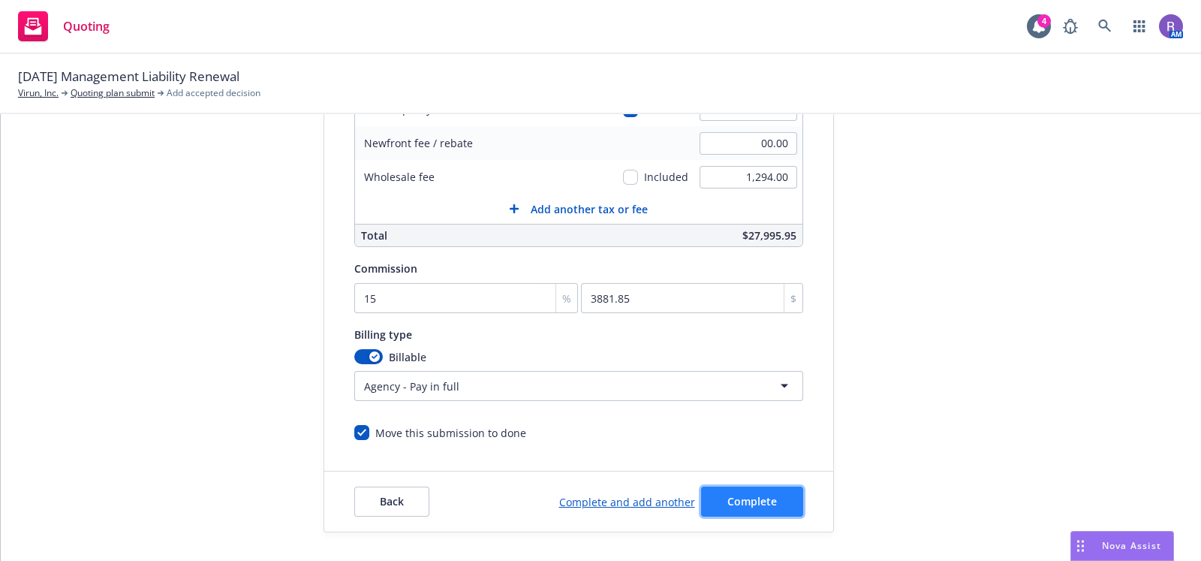
click at [762, 502] on span "Complete" at bounding box center [753, 501] width 50 height 14
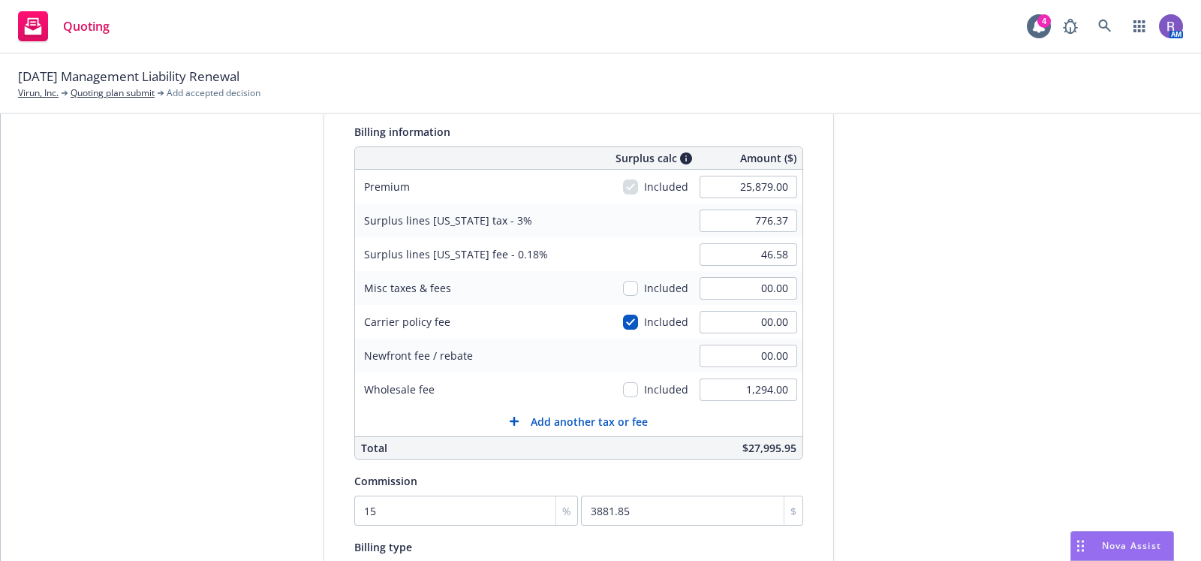
scroll to position [0, 0]
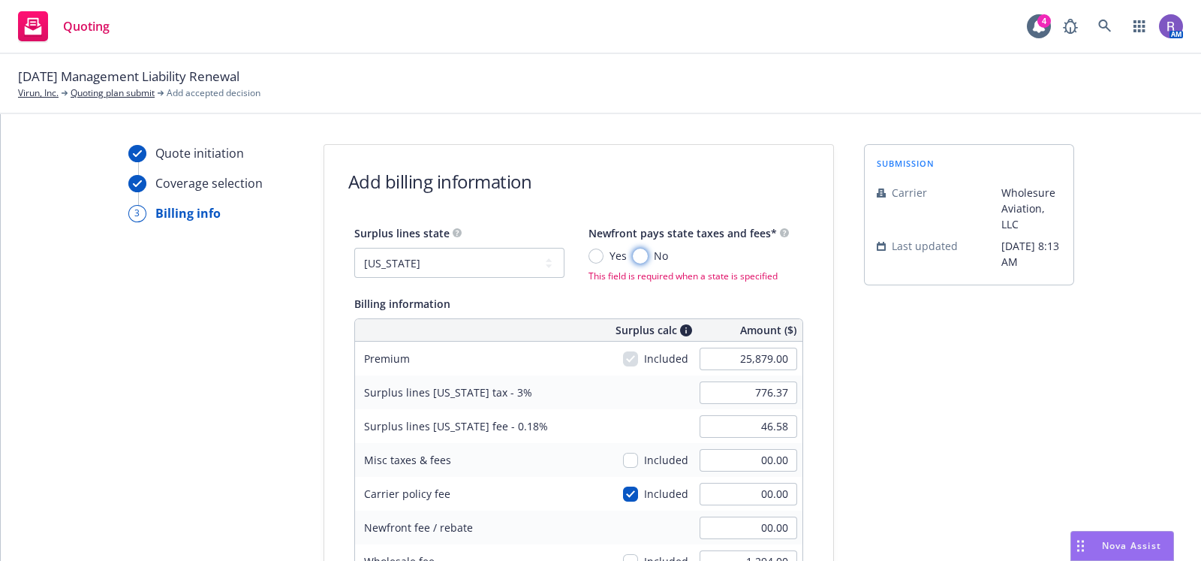
click at [633, 254] on input "No" at bounding box center [640, 256] width 15 height 15
radio input "true"
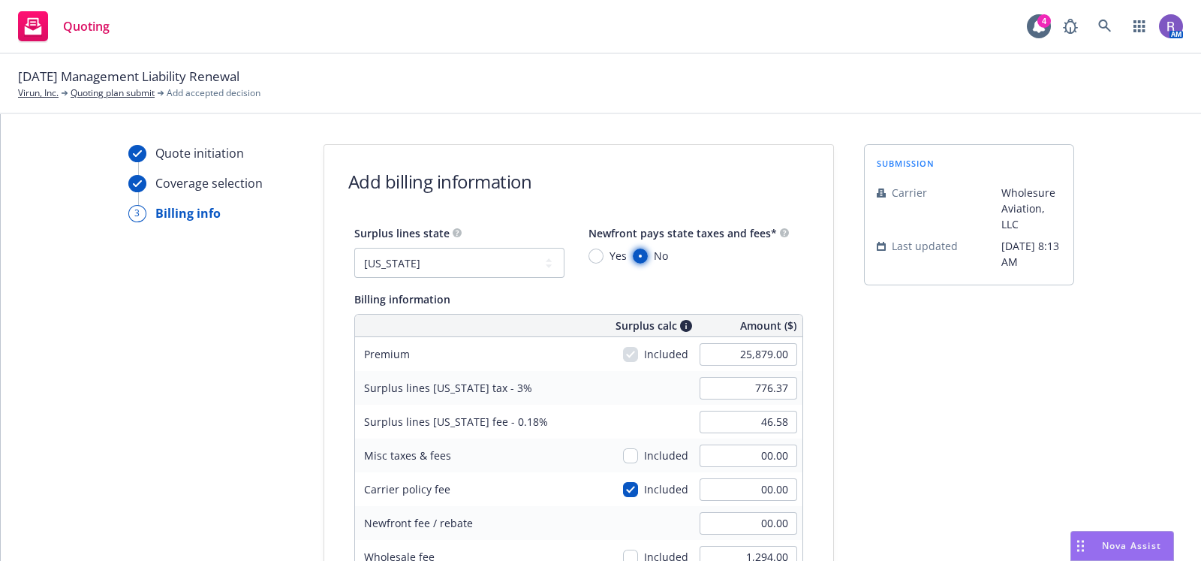
scroll to position [380, 0]
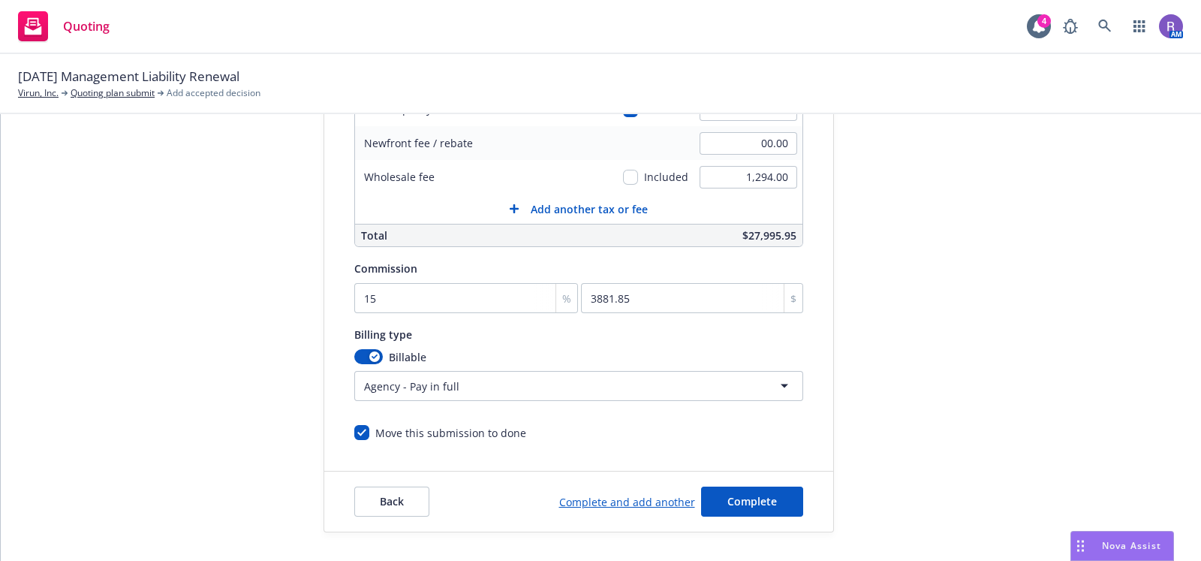
click at [741, 482] on div "Back Complete and add another Complete" at bounding box center [578, 502] width 509 height 60
click at [738, 489] on button "Complete" at bounding box center [752, 502] width 102 height 30
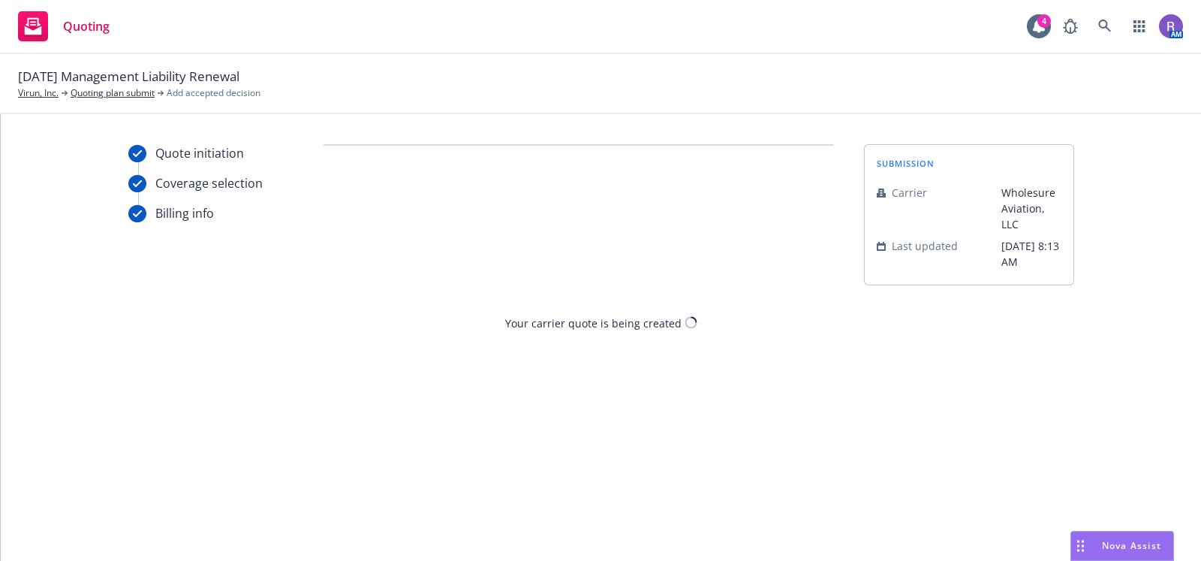
scroll to position [0, 0]
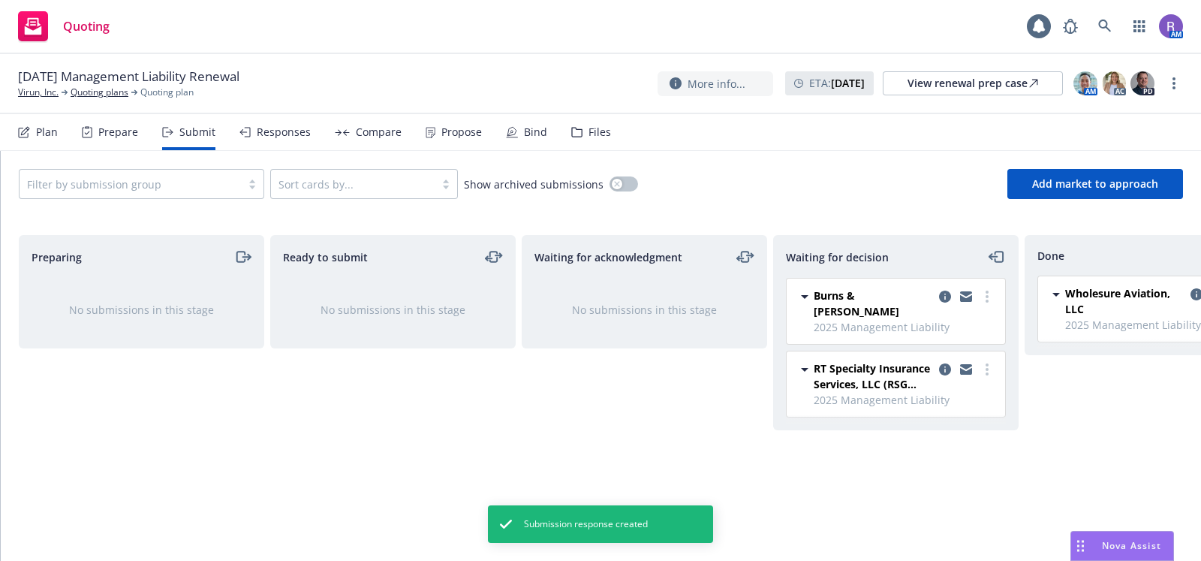
click at [365, 122] on div "Compare" at bounding box center [368, 132] width 67 height 36
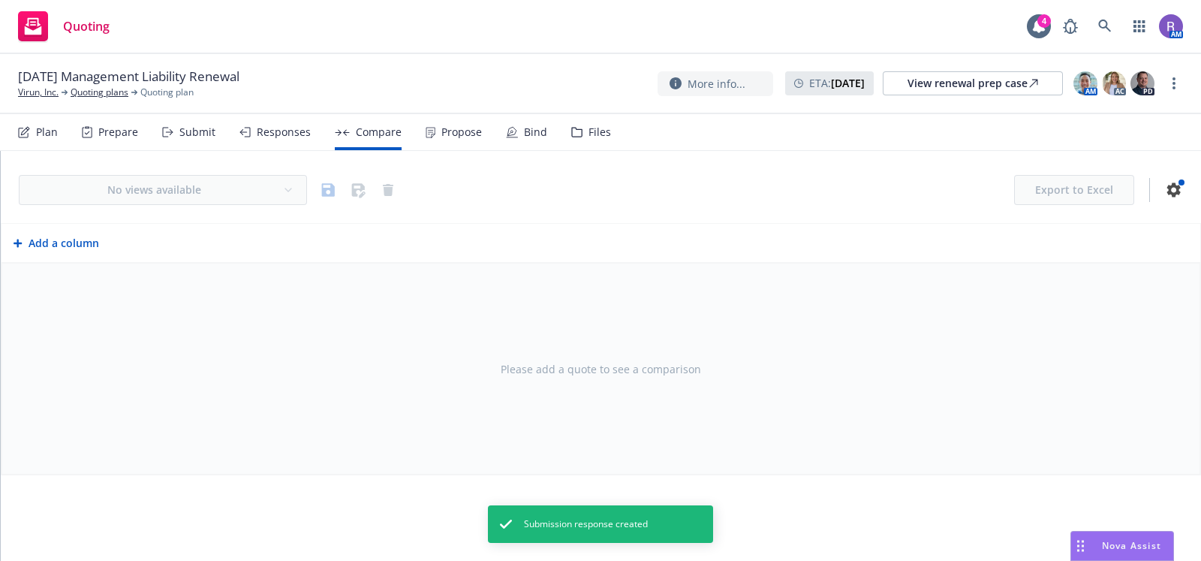
click at [457, 130] on div "Propose" at bounding box center [461, 132] width 41 height 12
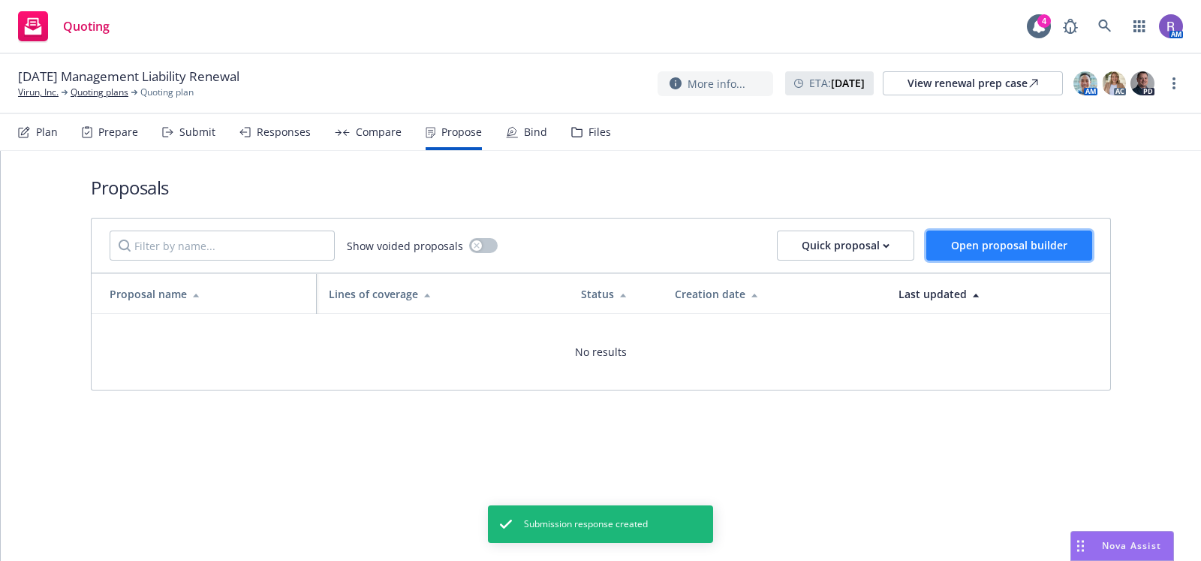
click at [1010, 234] on button "Open proposal builder" at bounding box center [1010, 246] width 166 height 30
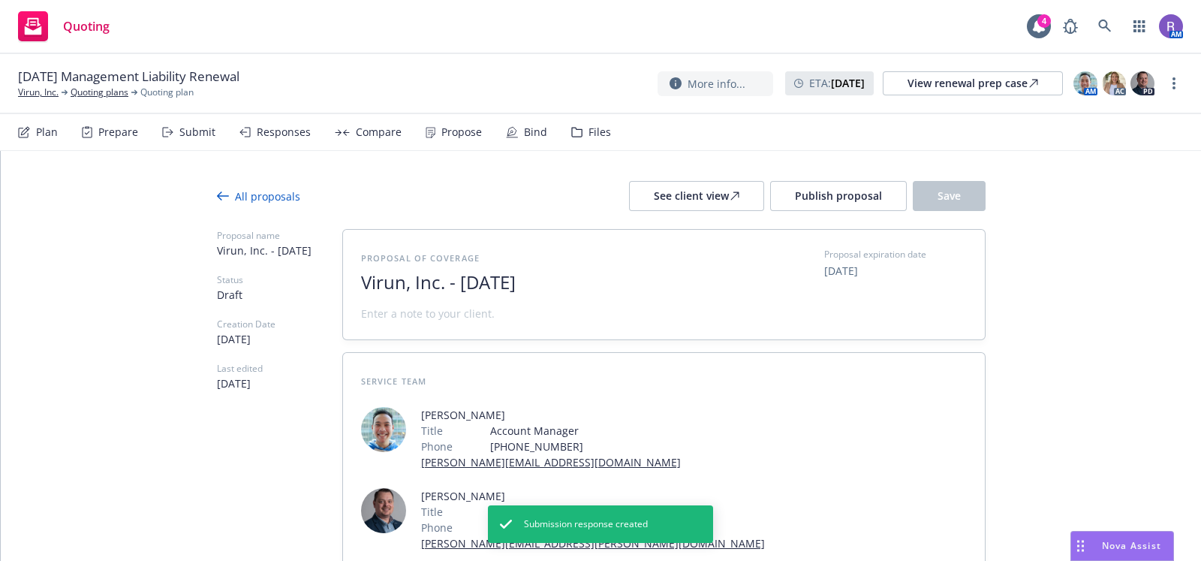
click at [546, 279] on span "Virun, Inc. - August 2025" at bounding box center [545, 283] width 368 height 22
drag, startPoint x: 565, startPoint y: 282, endPoint x: 456, endPoint y: 284, distance: 108.9
click at [456, 284] on span "Virun, Inc. - August 2025" at bounding box center [545, 283] width 368 height 22
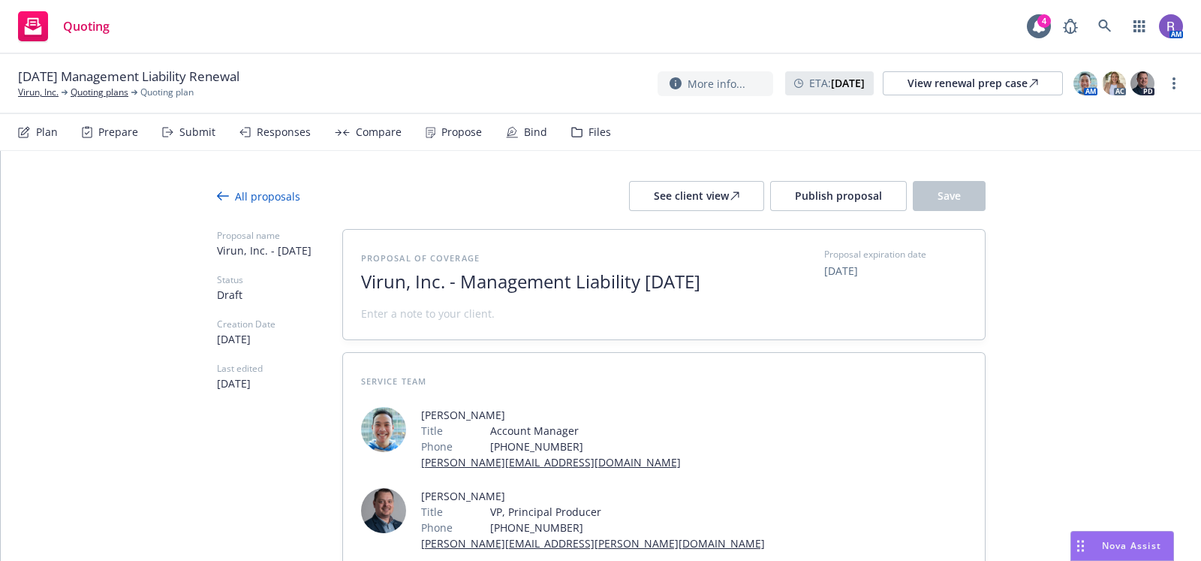
scroll to position [186, 0]
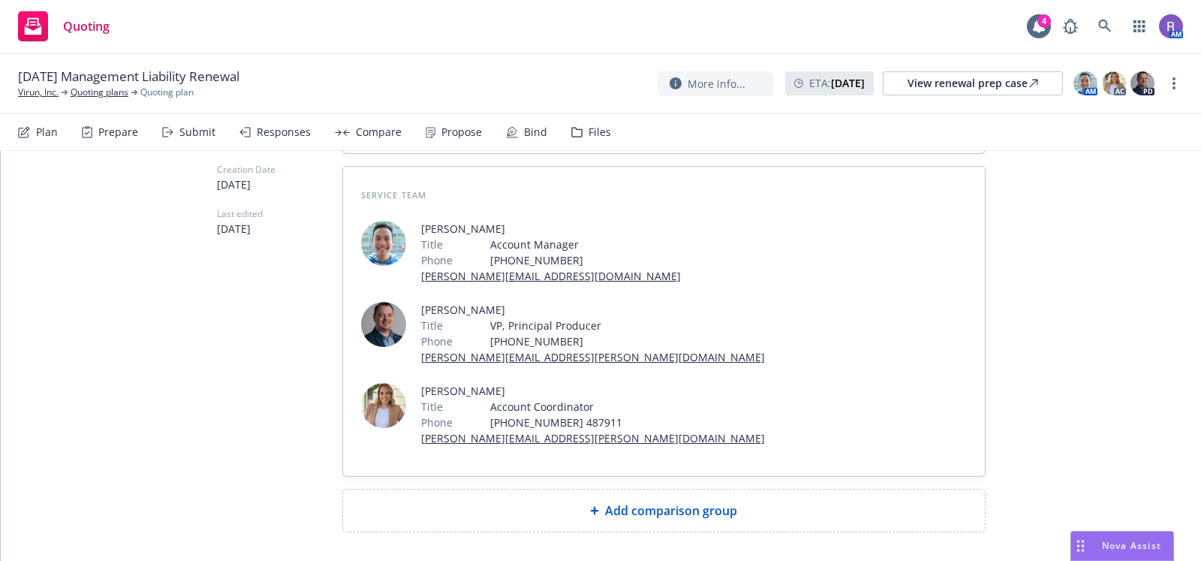
click at [710, 502] on span "Add comparison group" at bounding box center [671, 511] width 132 height 18
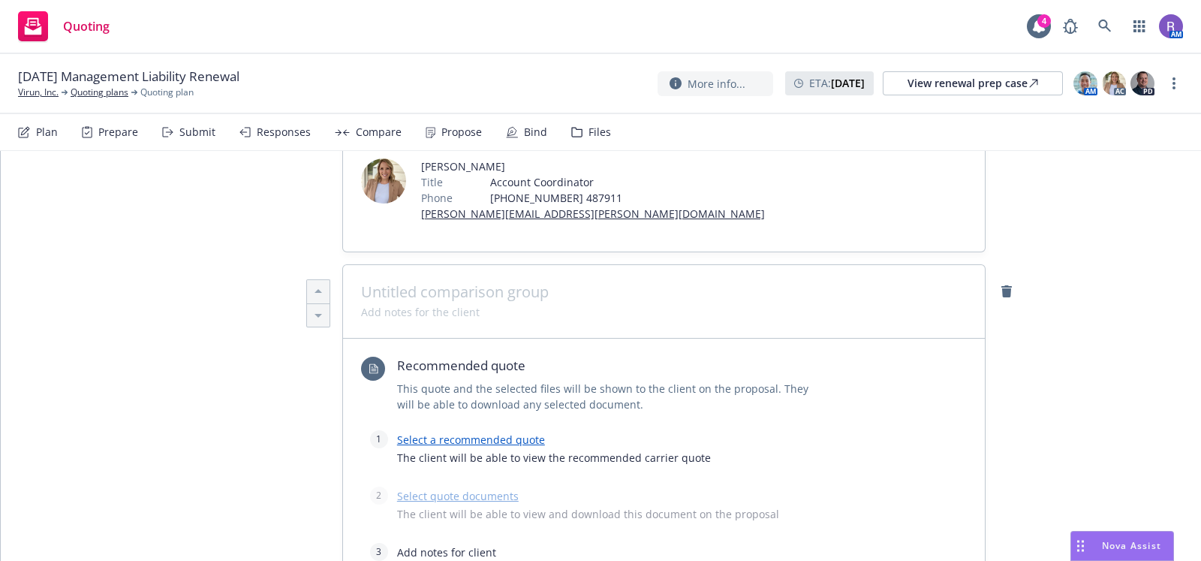
scroll to position [414, 0]
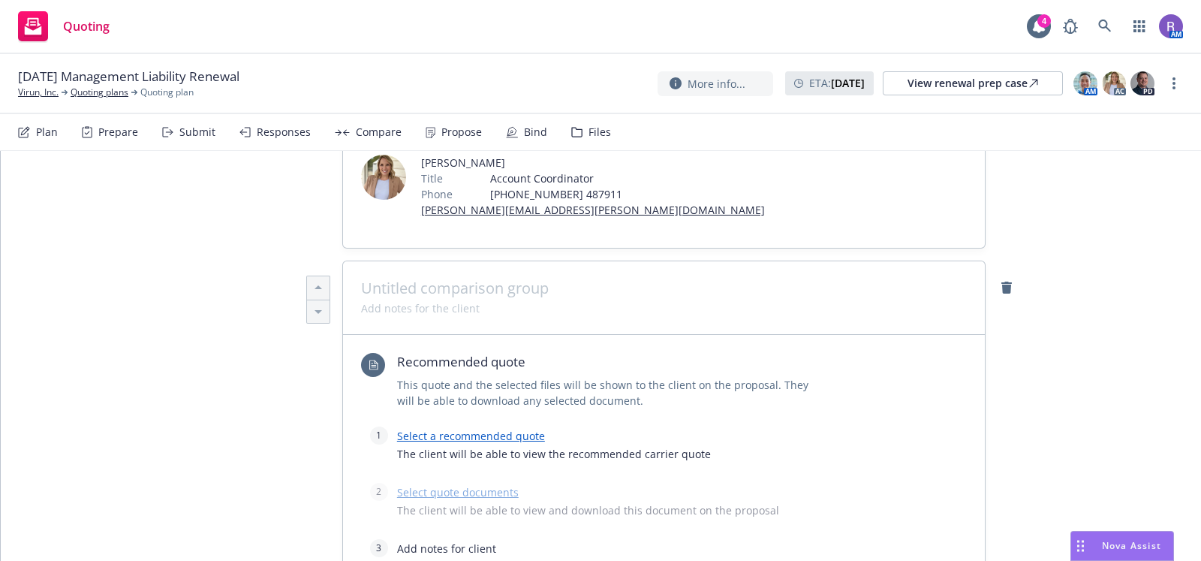
click at [435, 429] on link "Select a recommended quote" at bounding box center [471, 436] width 148 height 14
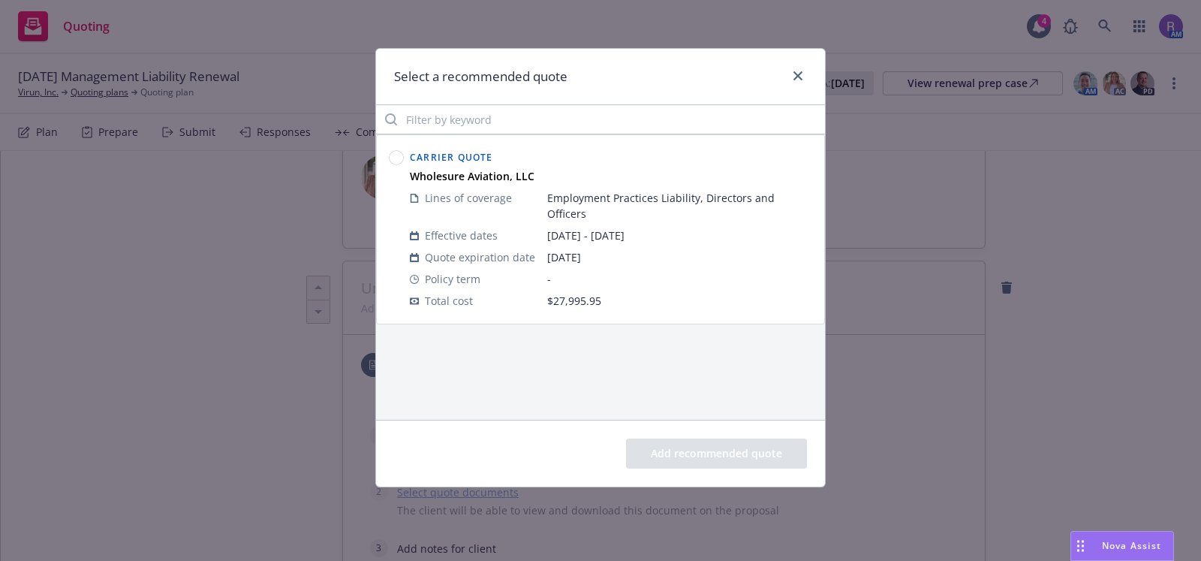
click at [398, 158] on circle at bounding box center [397, 158] width 14 height 14
click at [683, 441] on button "Add recommended quote" at bounding box center [716, 453] width 181 height 30
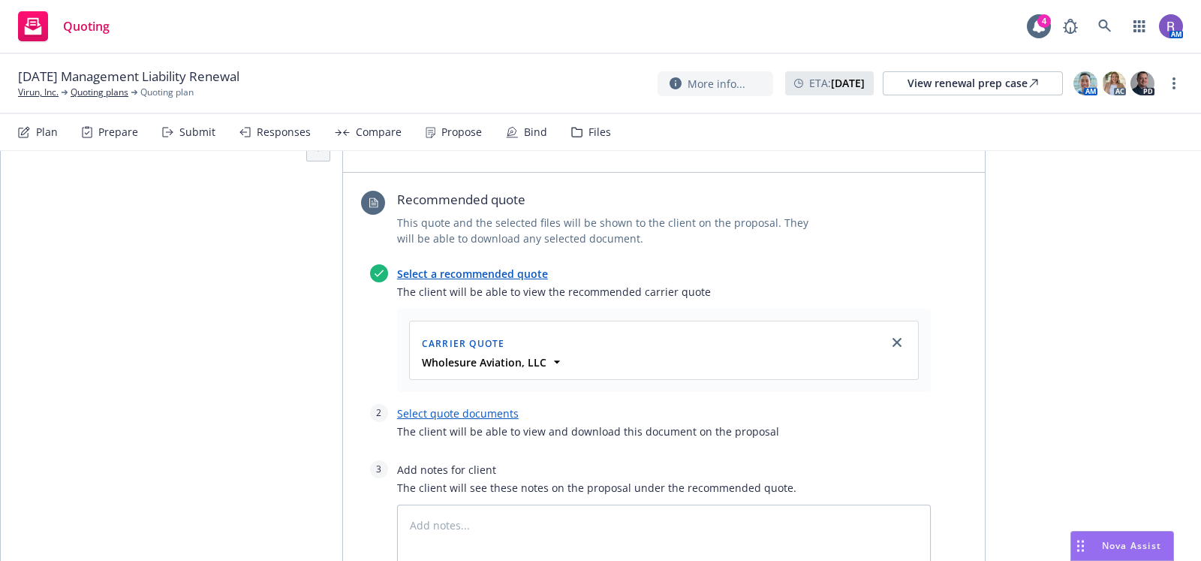
scroll to position [577, 0]
click at [459, 405] on link "Select quote documents" at bounding box center [458, 412] width 122 height 14
type textarea "x"
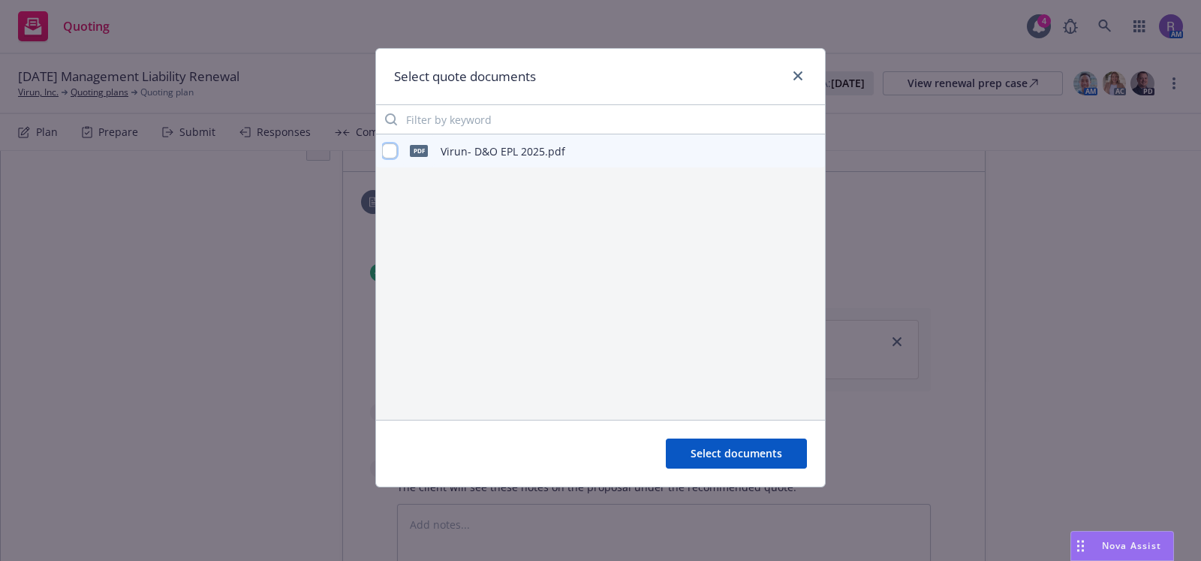
click at [390, 154] on input "checkbox" at bounding box center [389, 150] width 15 height 15
checkbox input "true"
click at [718, 451] on span "Select documents" at bounding box center [737, 453] width 92 height 14
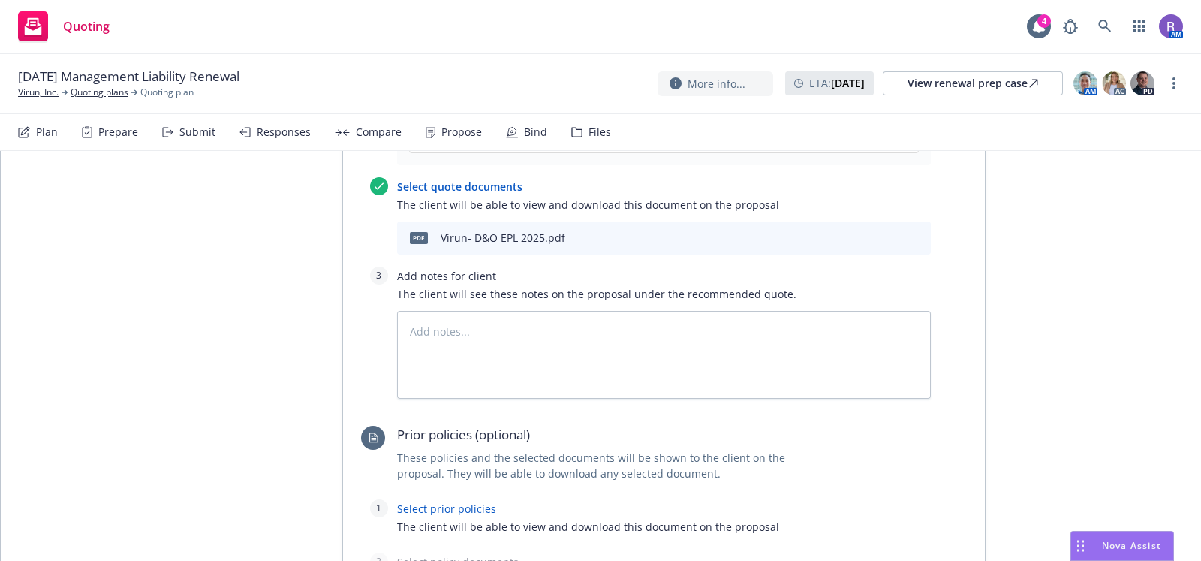
scroll to position [805, 0]
click at [441, 500] on link "Select prior policies" at bounding box center [446, 507] width 99 height 14
type textarea "x"
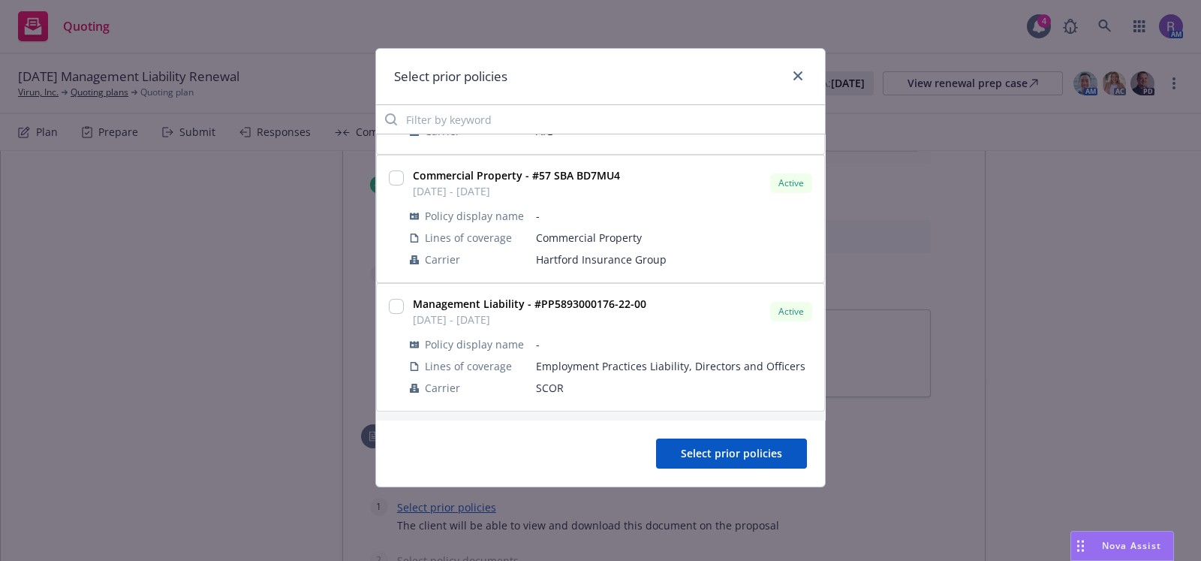
scroll to position [1039, 0]
click at [395, 300] on input "checkbox" at bounding box center [396, 305] width 15 height 15
checkbox input "true"
click at [725, 444] on button "Select prior policies" at bounding box center [731, 453] width 151 height 30
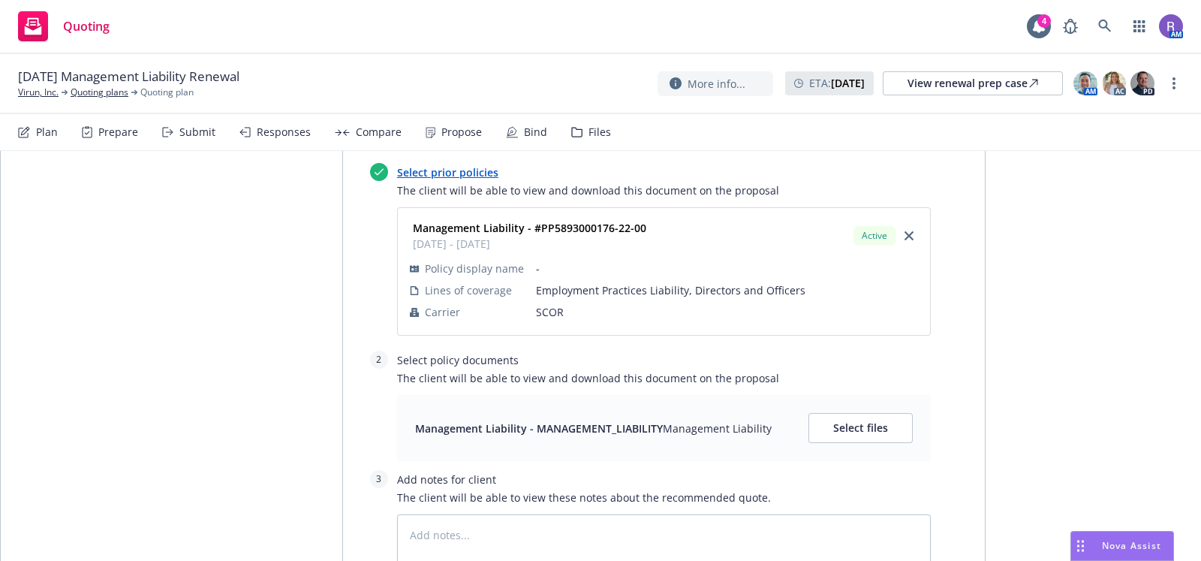
scroll to position [1213, 0]
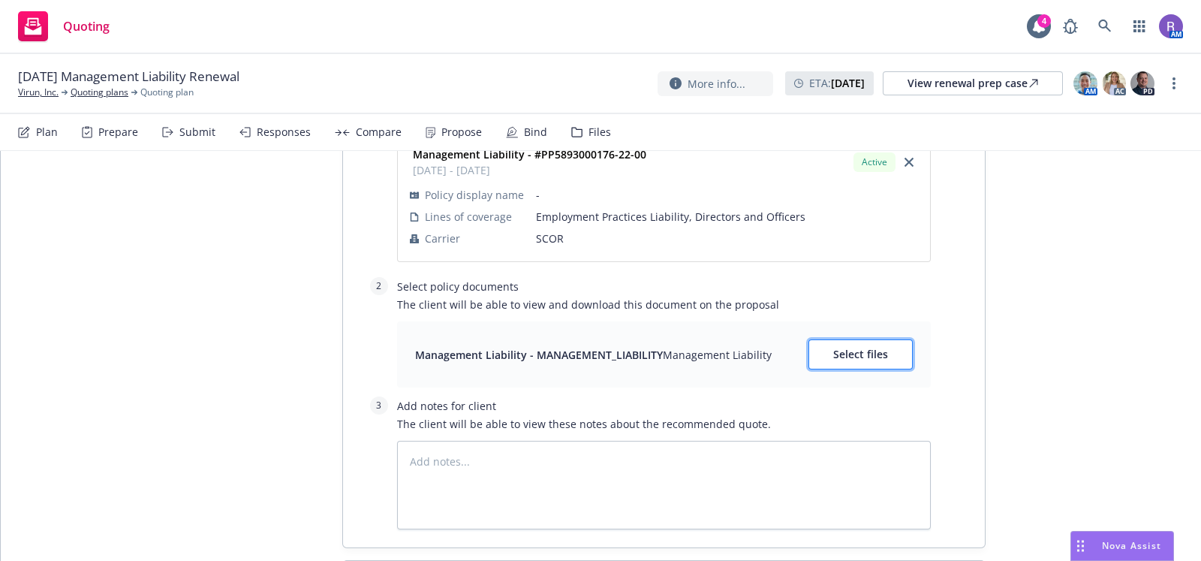
click at [827, 339] on button "Select files" at bounding box center [861, 354] width 104 height 30
type textarea "x"
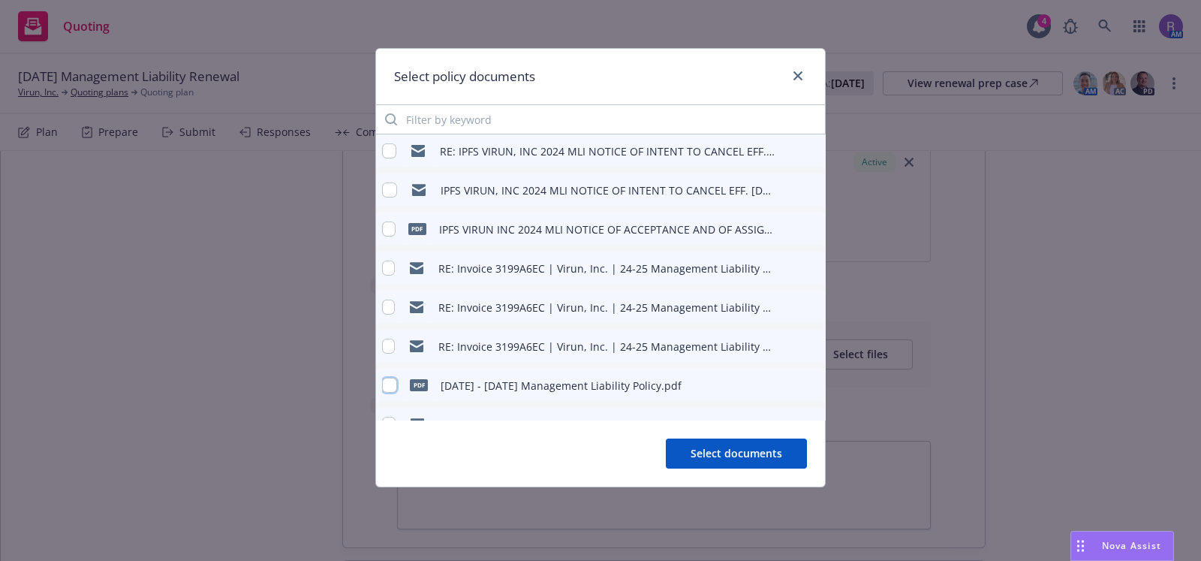
click at [395, 390] on input "checkbox" at bounding box center [389, 385] width 15 height 15
checkbox input "true"
click at [714, 451] on span "Select documents" at bounding box center [737, 453] width 92 height 14
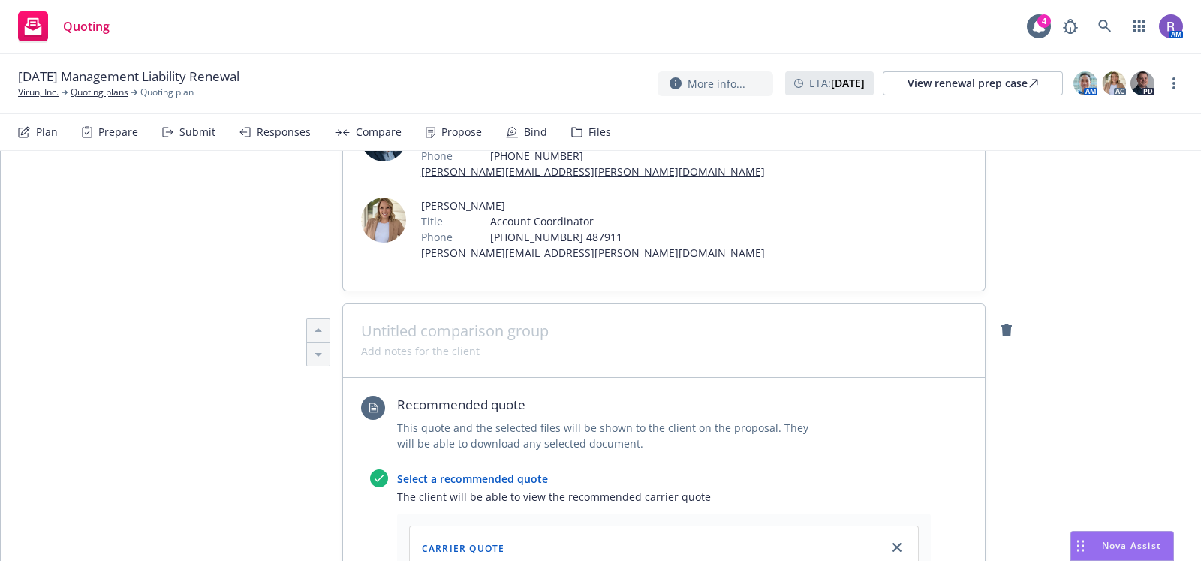
scroll to position [0, 0]
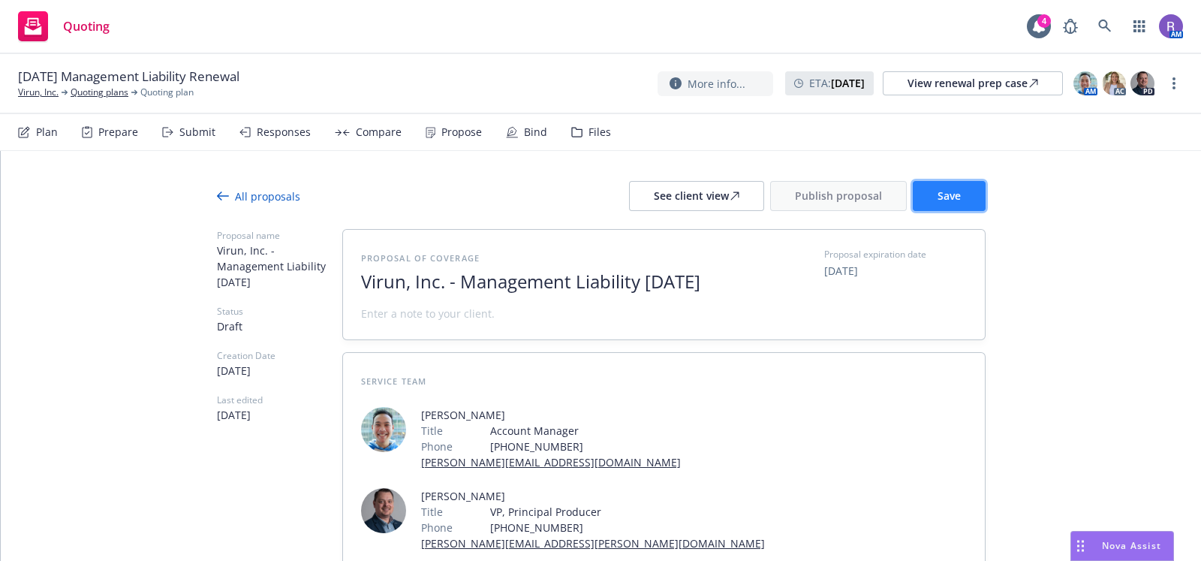
click at [951, 193] on span "Save" at bounding box center [949, 195] width 23 height 14
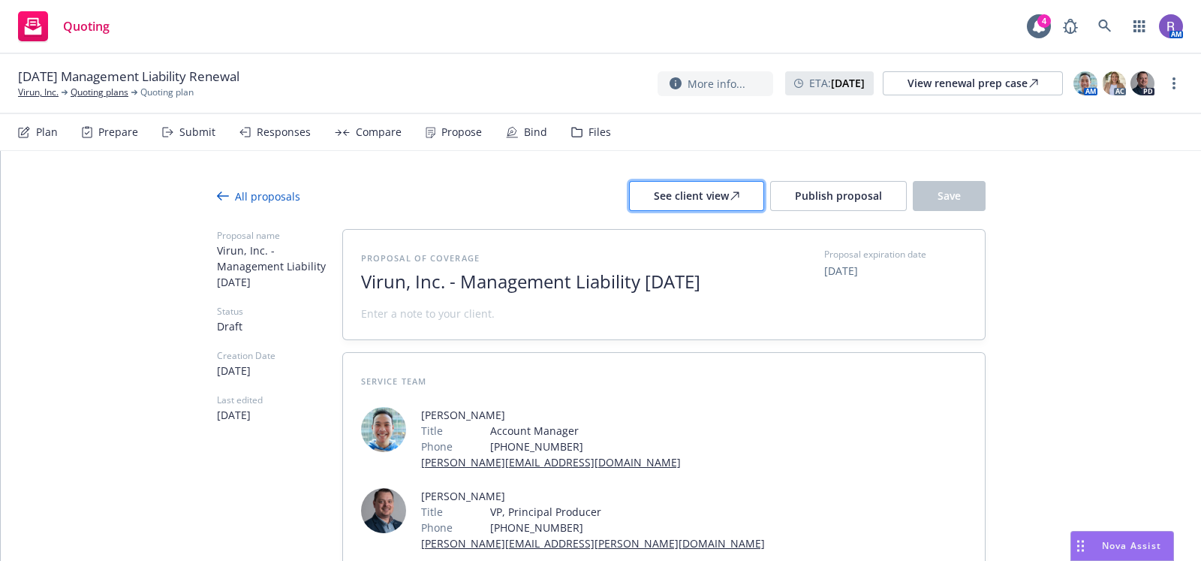
click at [708, 184] on div "See client view" at bounding box center [697, 196] width 86 height 29
type textarea "x"
click at [110, 97] on link "Quoting plans" at bounding box center [100, 93] width 58 height 14
